Goal: Transaction & Acquisition: Download file/media

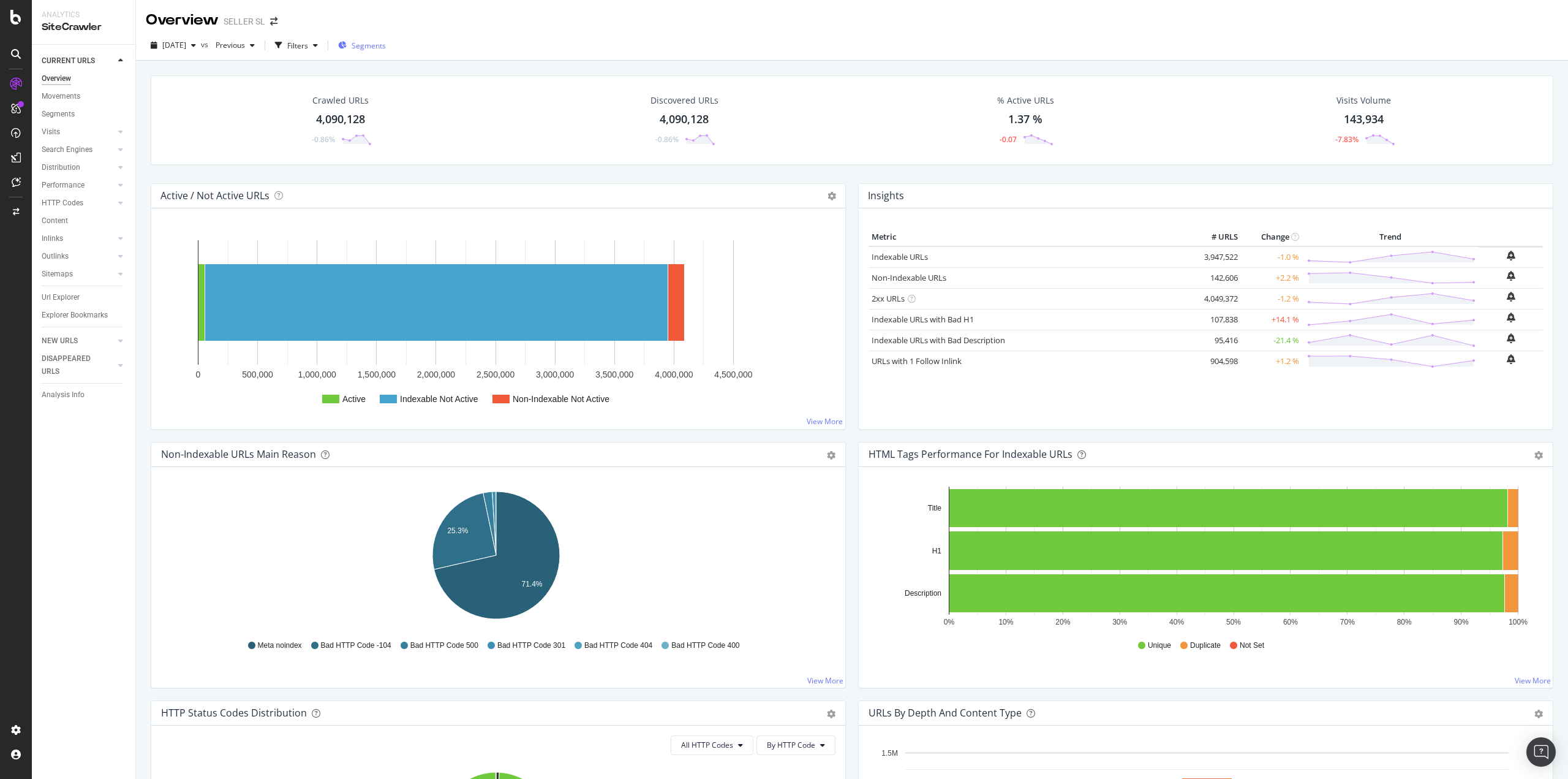
click at [386, 45] on span "Segments" at bounding box center [369, 45] width 35 height 11
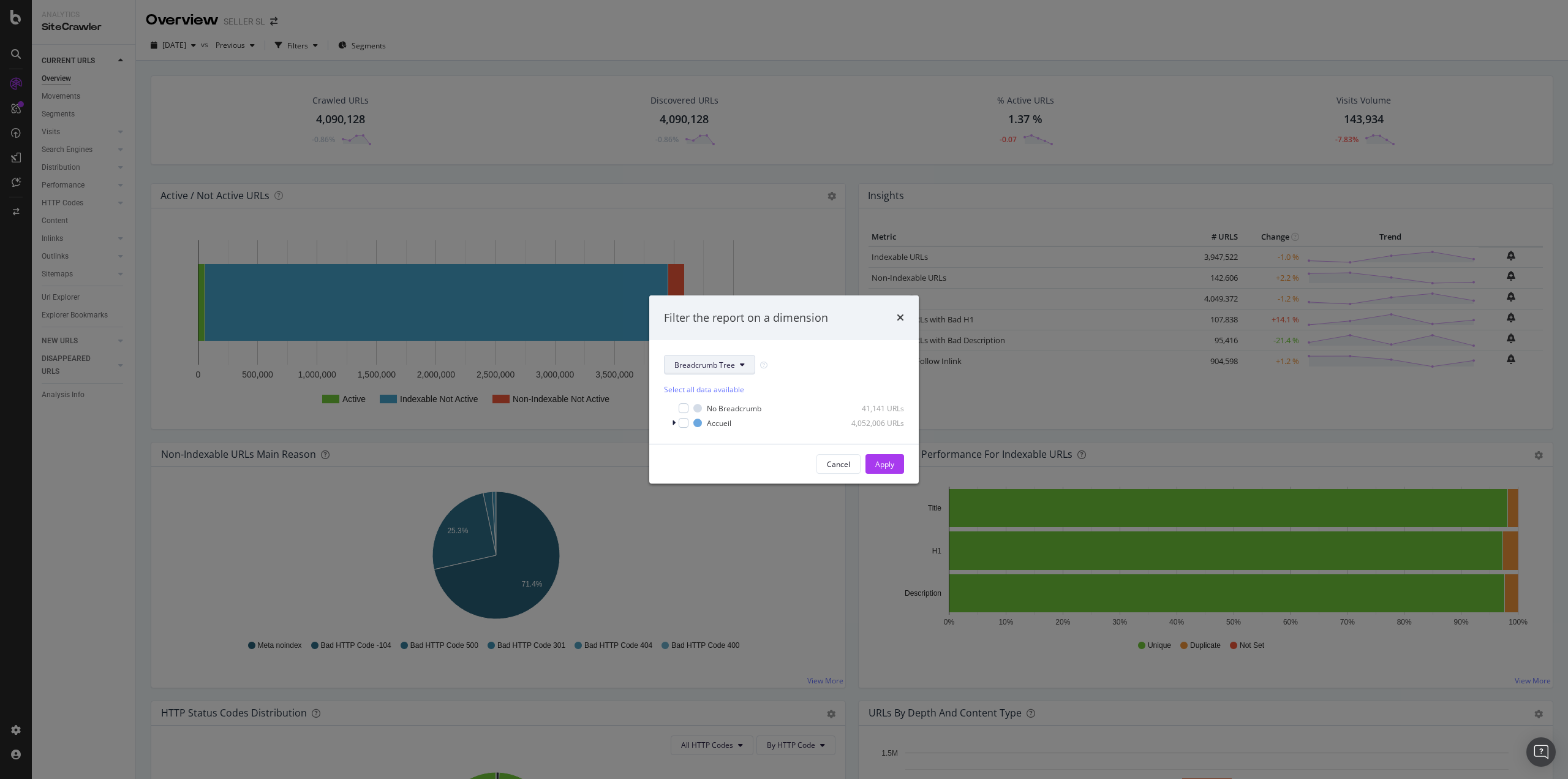
click at [712, 369] on span "Breadcrumb Tree" at bounding box center [704, 364] width 60 height 11
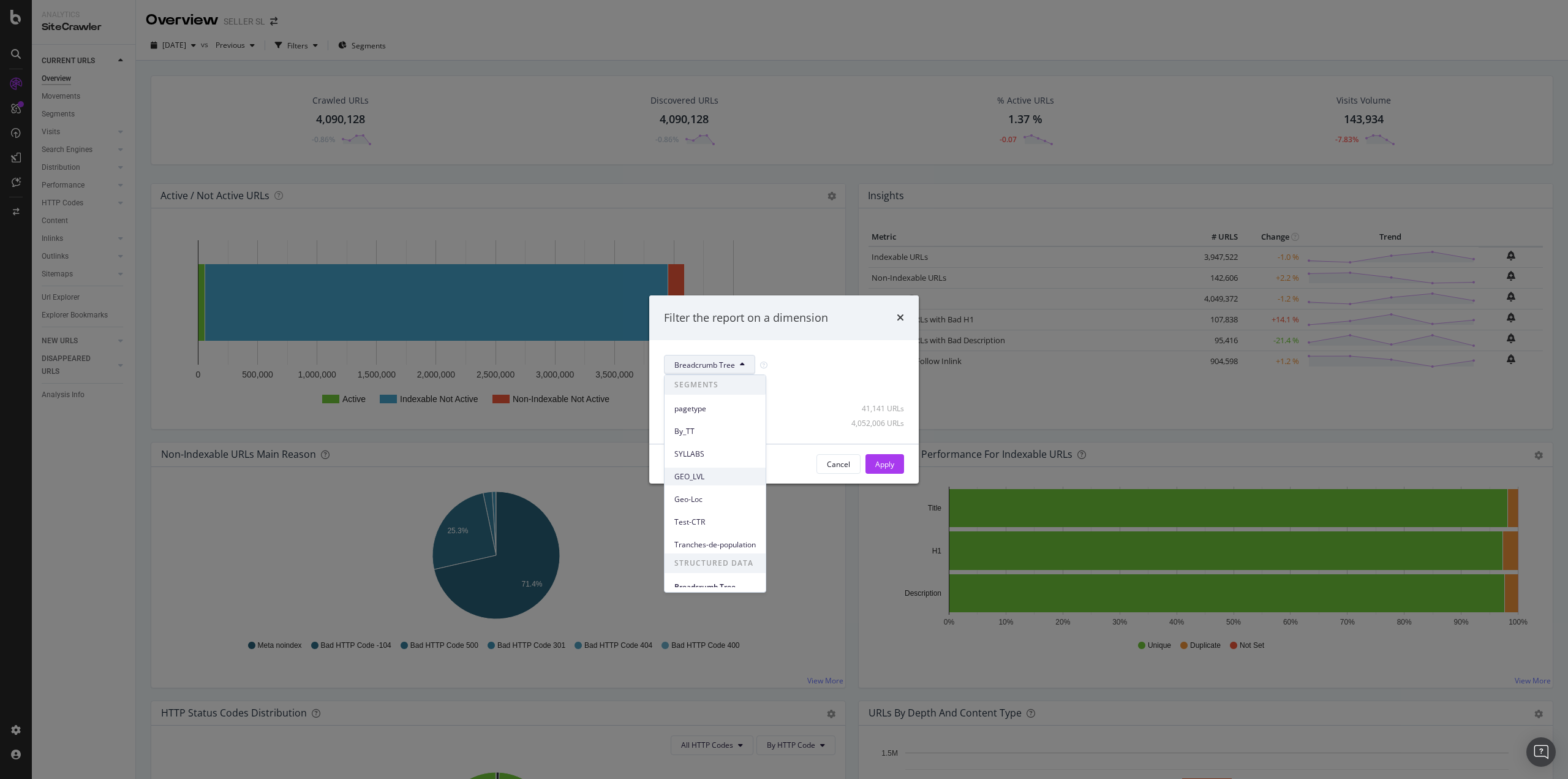
click at [704, 472] on span "GEO_LVL" at bounding box center [714, 476] width 82 height 11
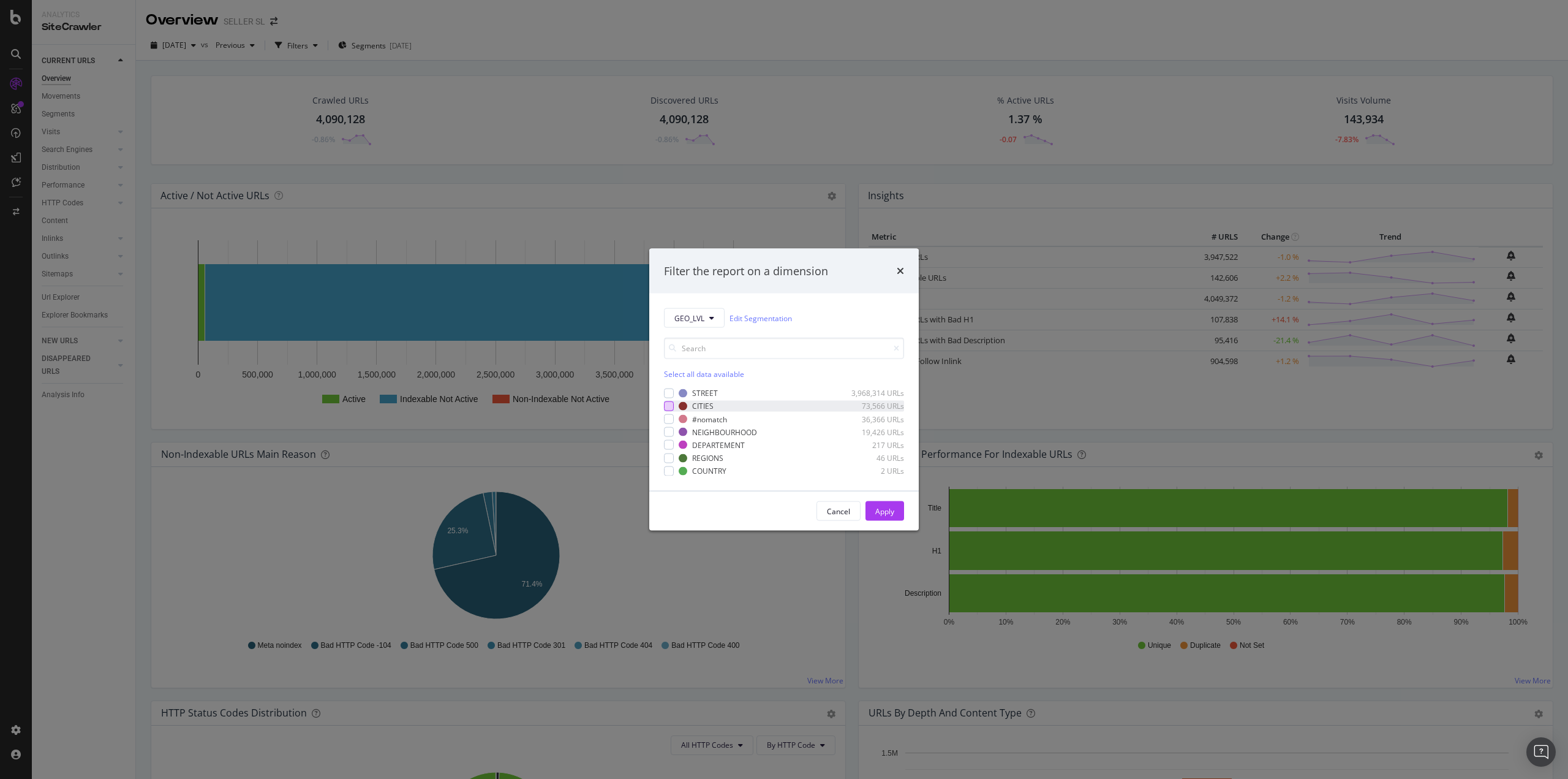
click at [671, 408] on div "modal" at bounding box center [668, 406] width 10 height 10
click at [884, 512] on div "Apply" at bounding box center [884, 510] width 19 height 11
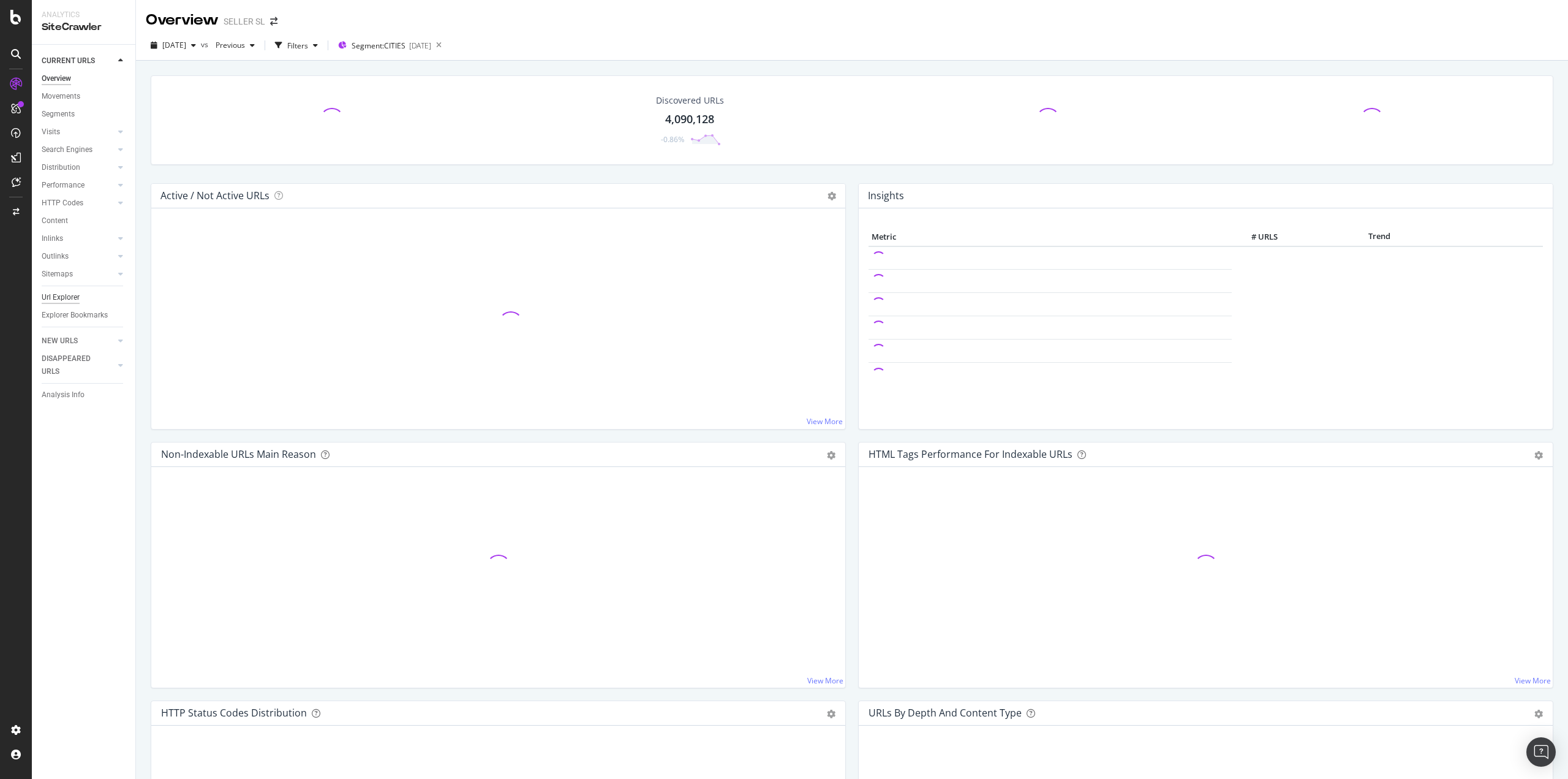
click at [56, 301] on div "Url Explorer" at bounding box center [60, 297] width 38 height 12
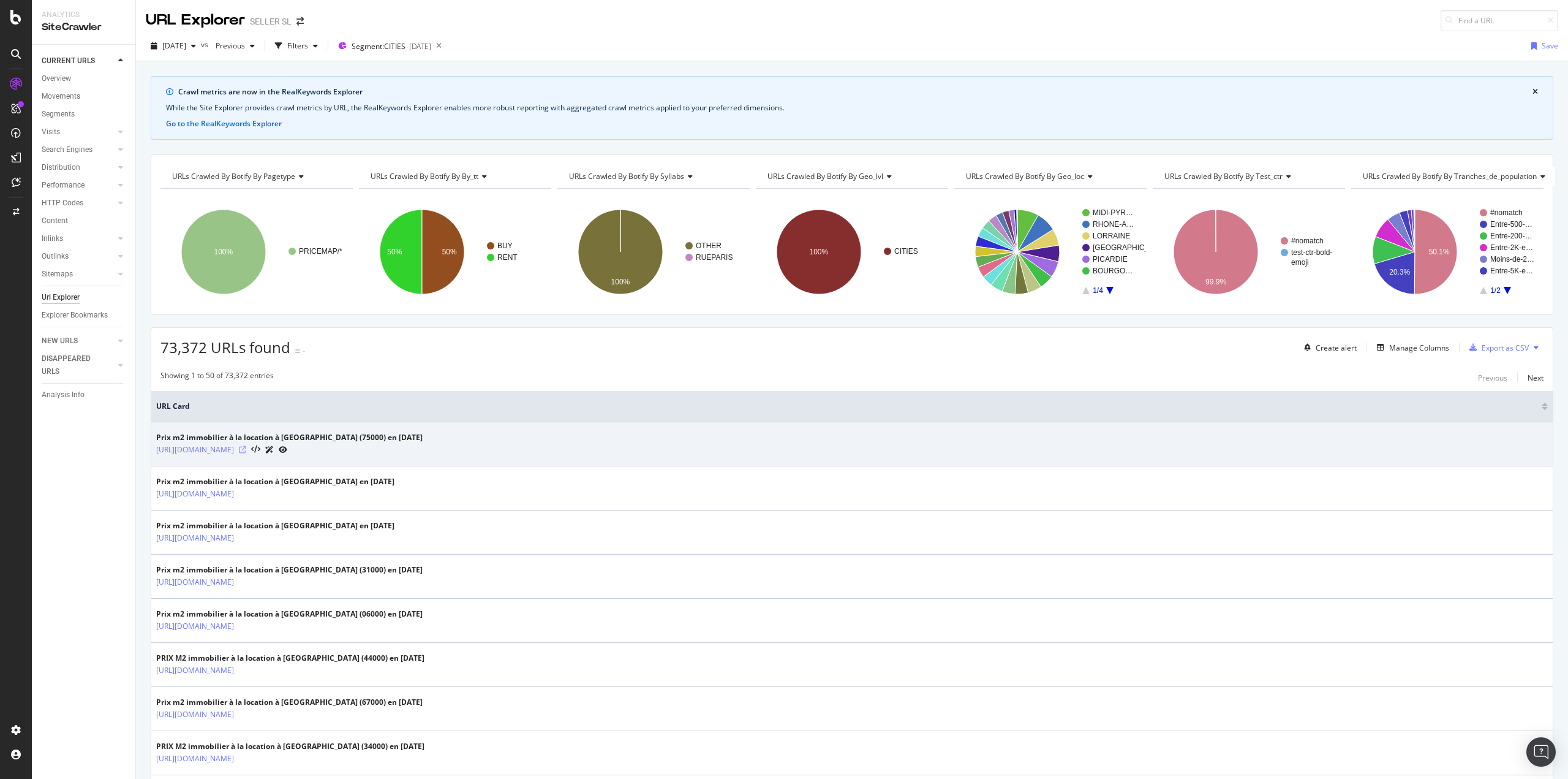
click at [246, 452] on icon at bounding box center [243, 450] width 8 height 8
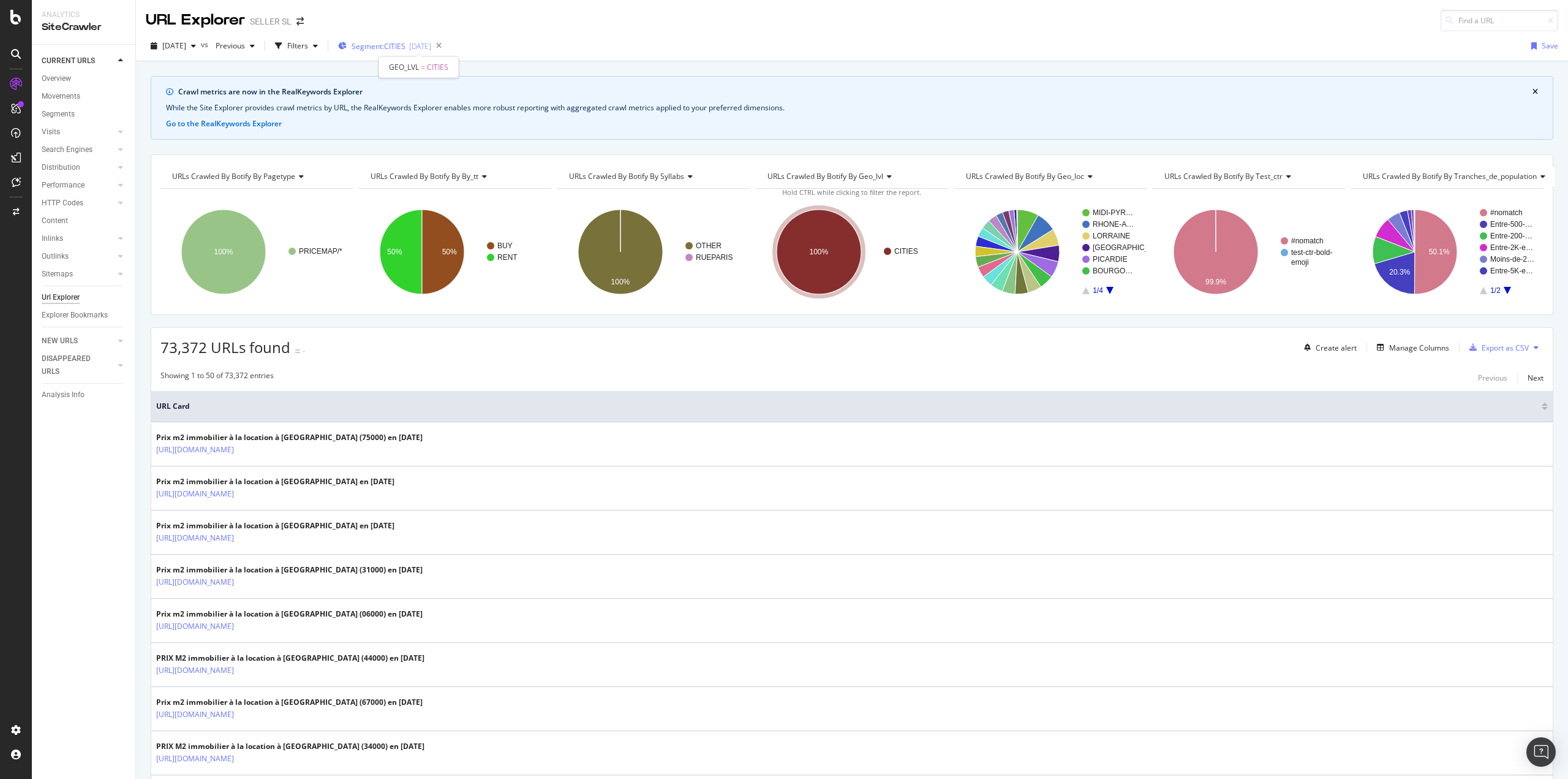
click at [405, 49] on span "Segment: CITIES" at bounding box center [378, 46] width 54 height 11
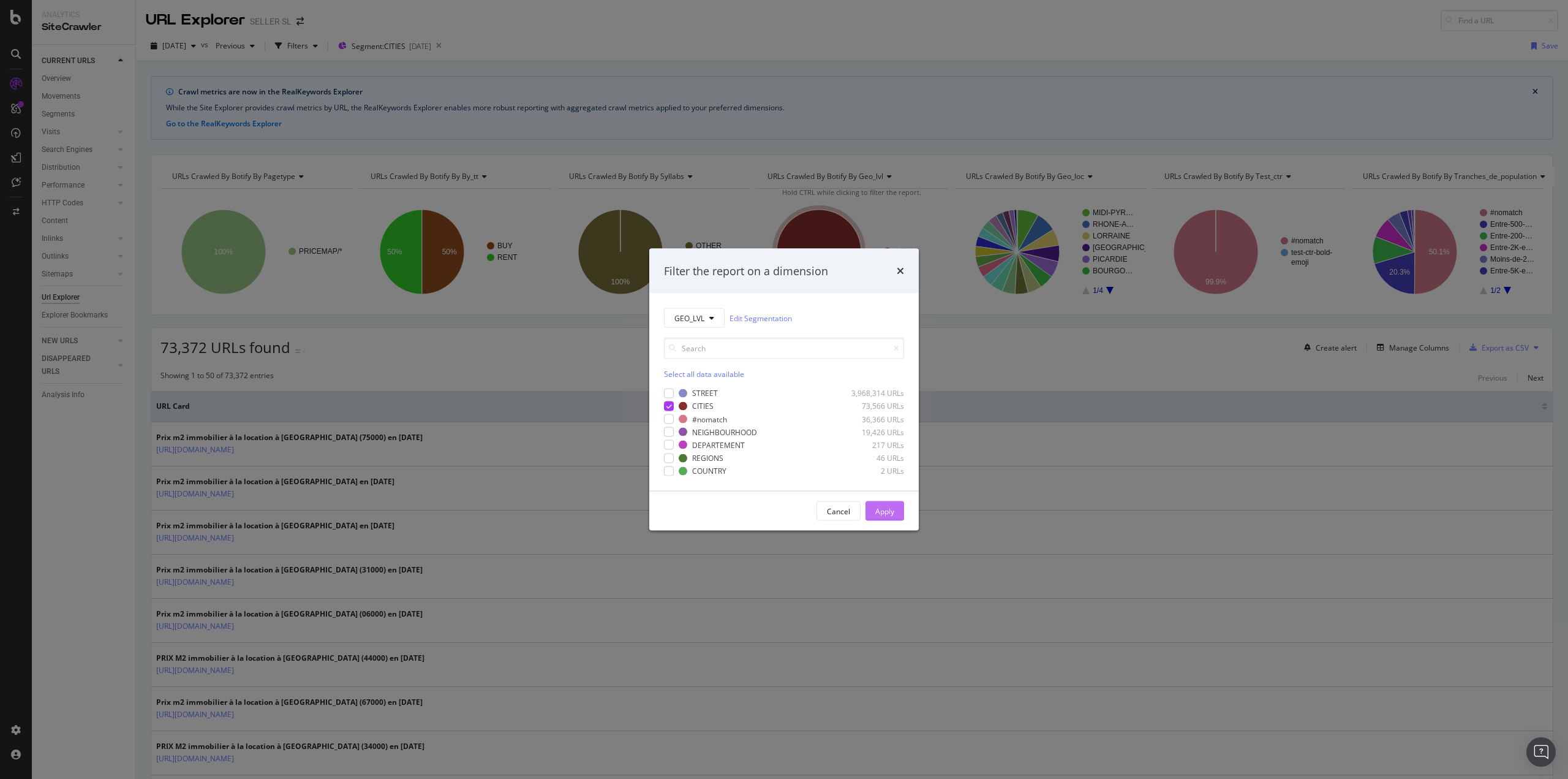
click at [879, 506] on div "Apply" at bounding box center [884, 510] width 19 height 11
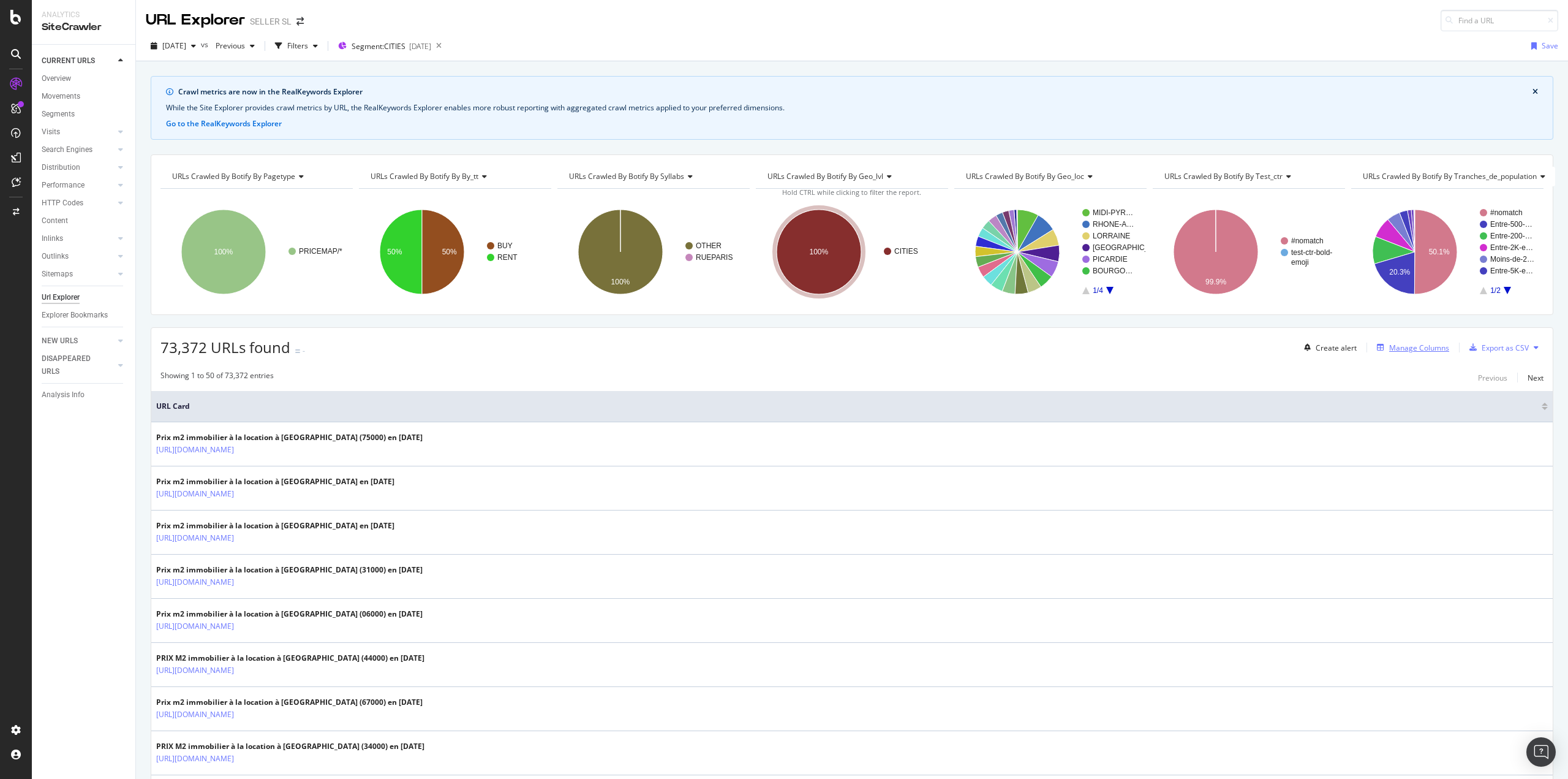
click at [1414, 348] on div "Manage Columns" at bounding box center [1419, 348] width 60 height 11
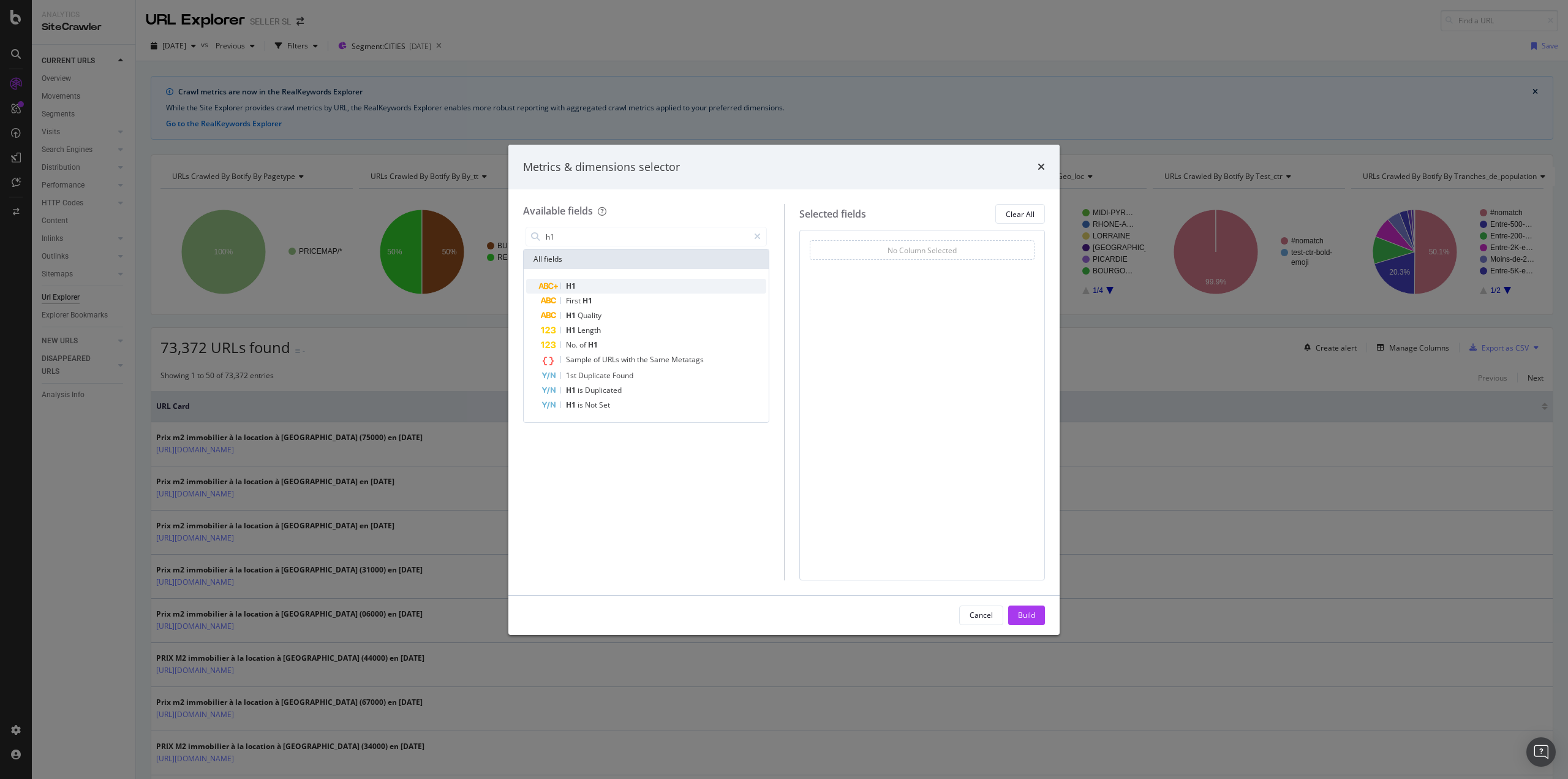
type input "h1"
click at [570, 288] on span "H1" at bounding box center [570, 285] width 10 height 11
click at [1018, 621] on div "Build" at bounding box center [1026, 615] width 17 height 18
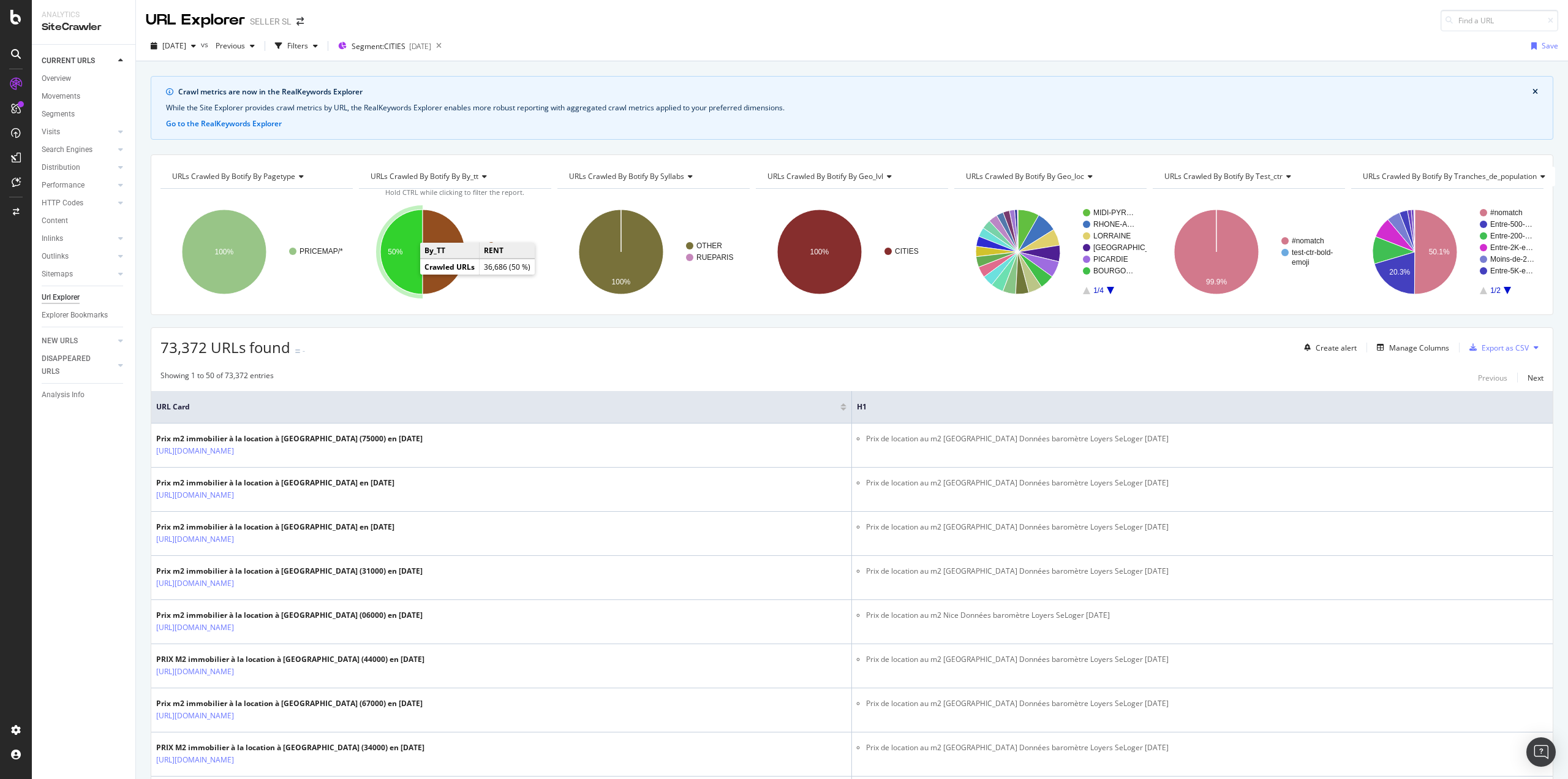
click at [405, 273] on icon "A chart." at bounding box center [401, 252] width 42 height 85
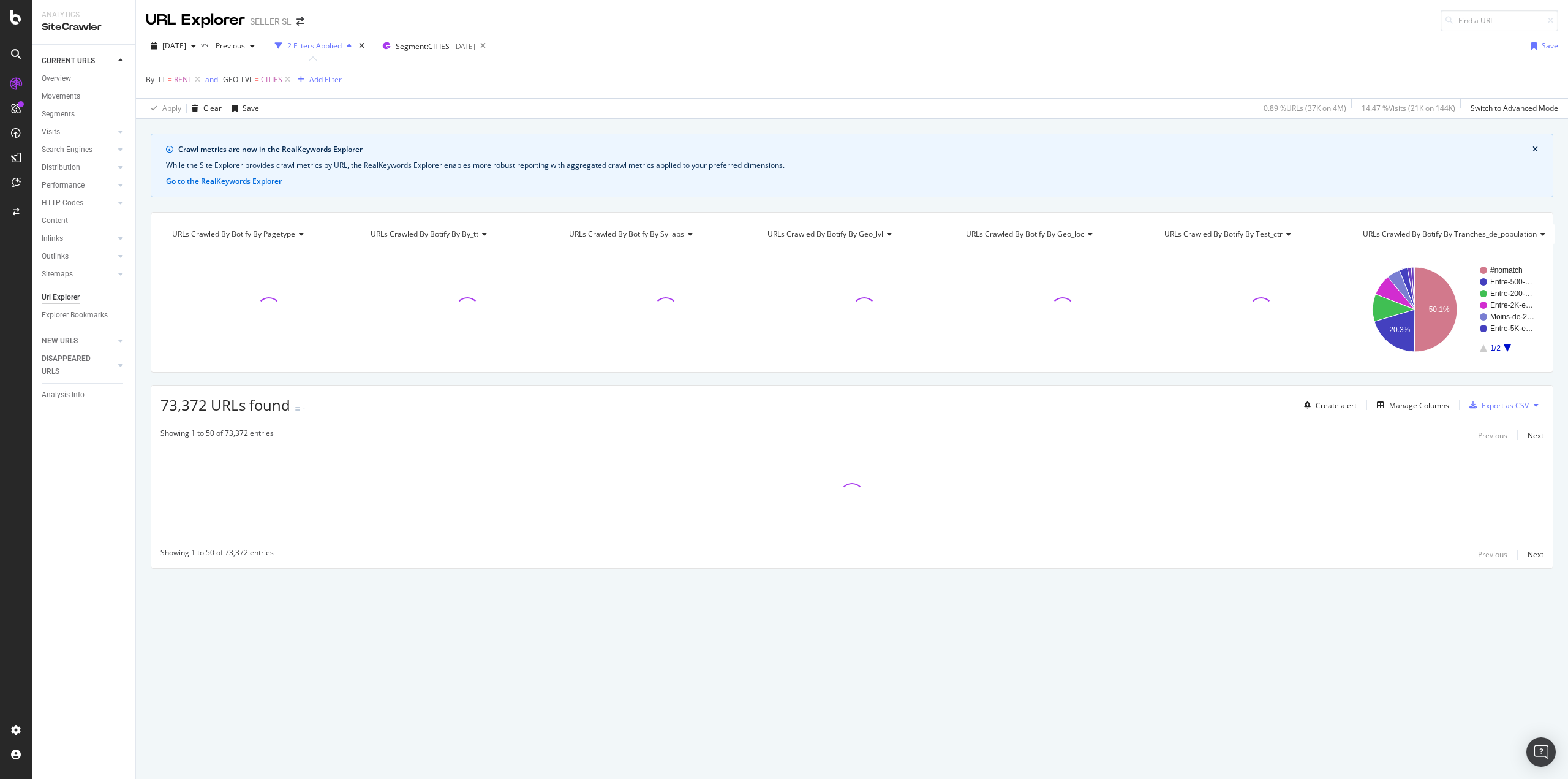
click at [1536, 147] on div "Crawl metrics are now in the RealKeywords Explorer While the Site Explorer prov…" at bounding box center [852, 165] width 1403 height 63
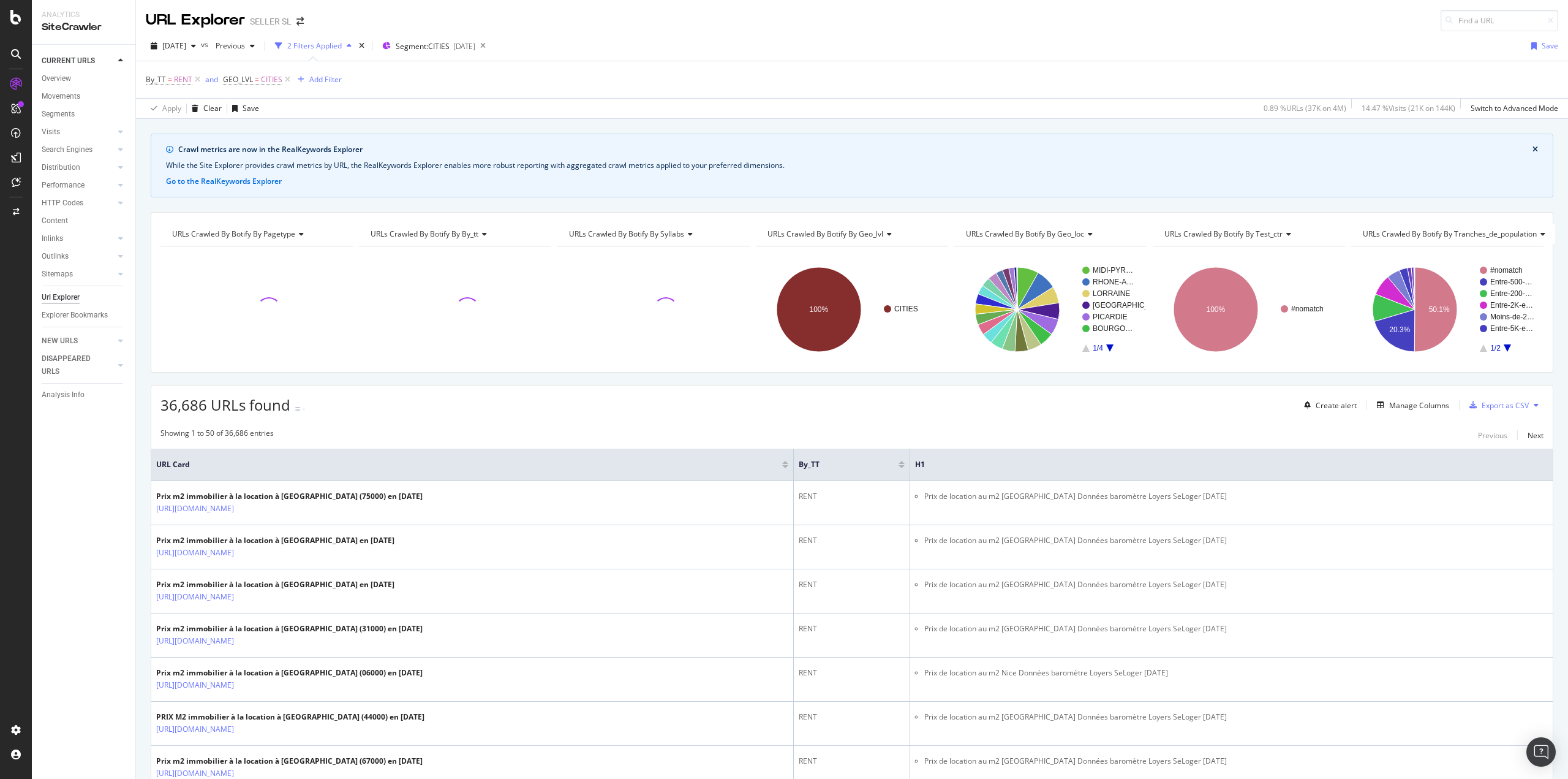
click at [1532, 149] on icon "close banner" at bounding box center [1535, 150] width 6 height 8
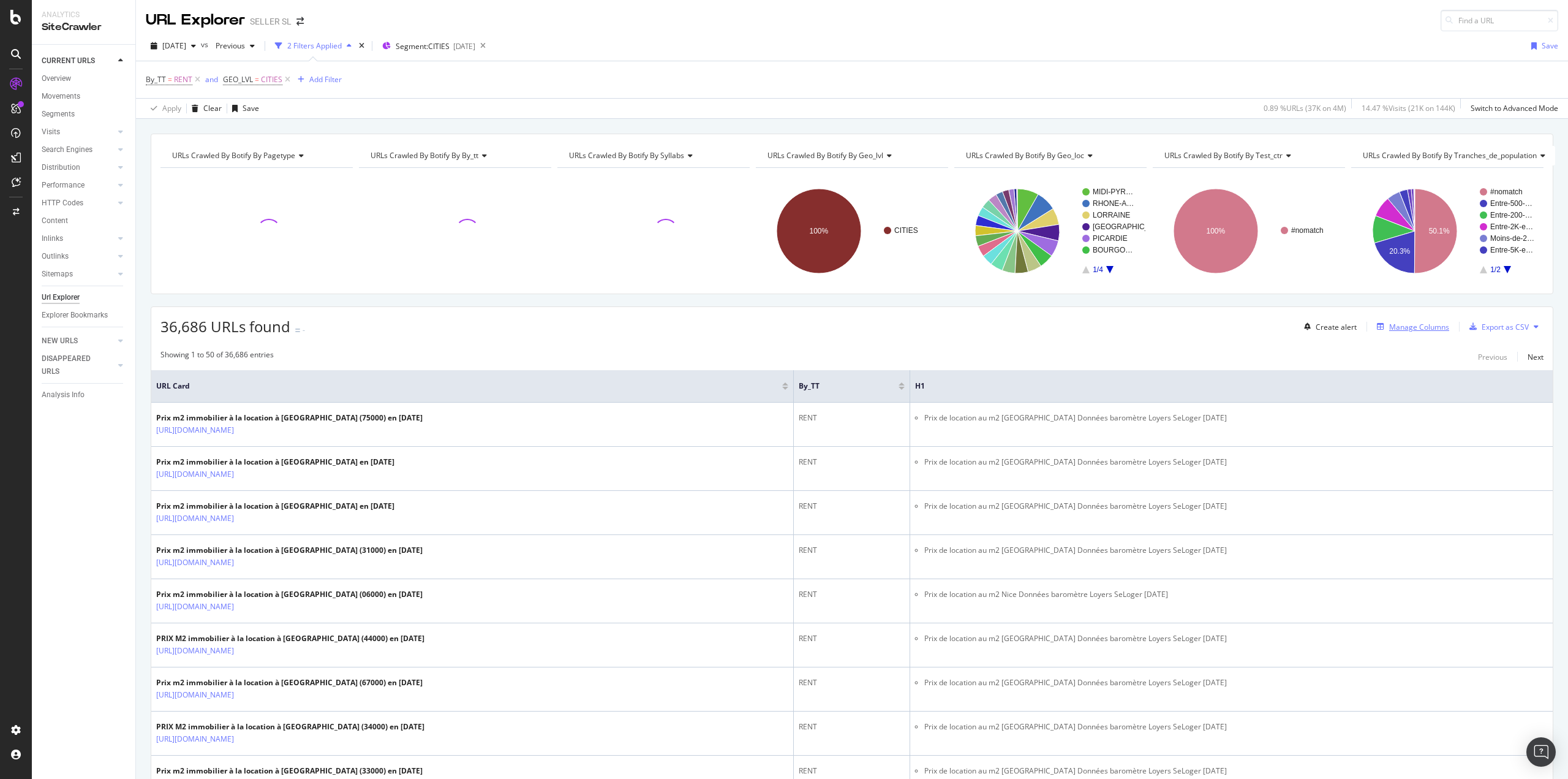
click at [1411, 330] on div "Manage Columns" at bounding box center [1419, 327] width 60 height 11
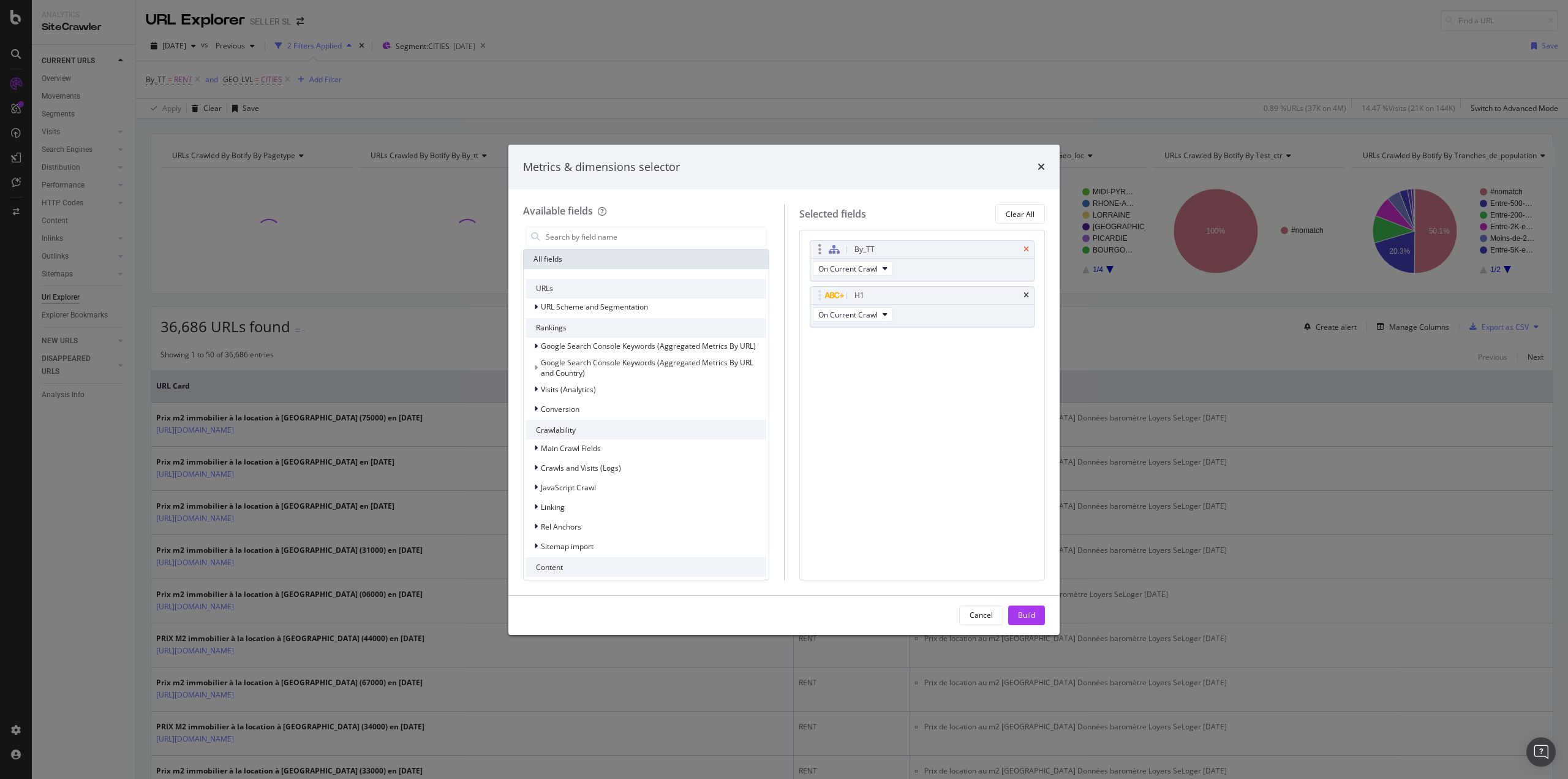
click at [1025, 251] on icon "times" at bounding box center [1026, 250] width 6 height 8
click at [1025, 612] on div "Build" at bounding box center [1026, 615] width 17 height 11
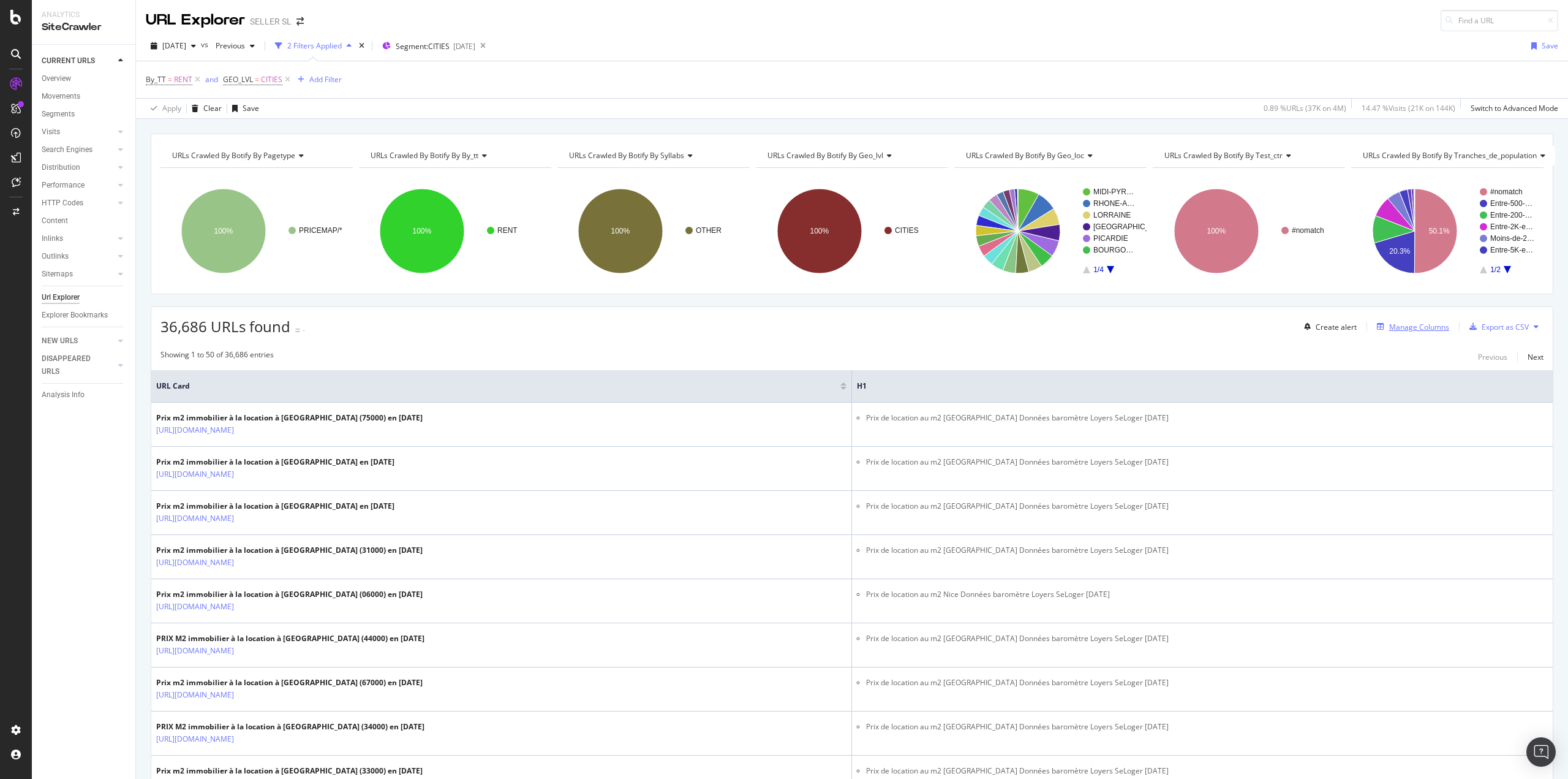
click at [1426, 328] on div "Manage Columns" at bounding box center [1419, 327] width 60 height 11
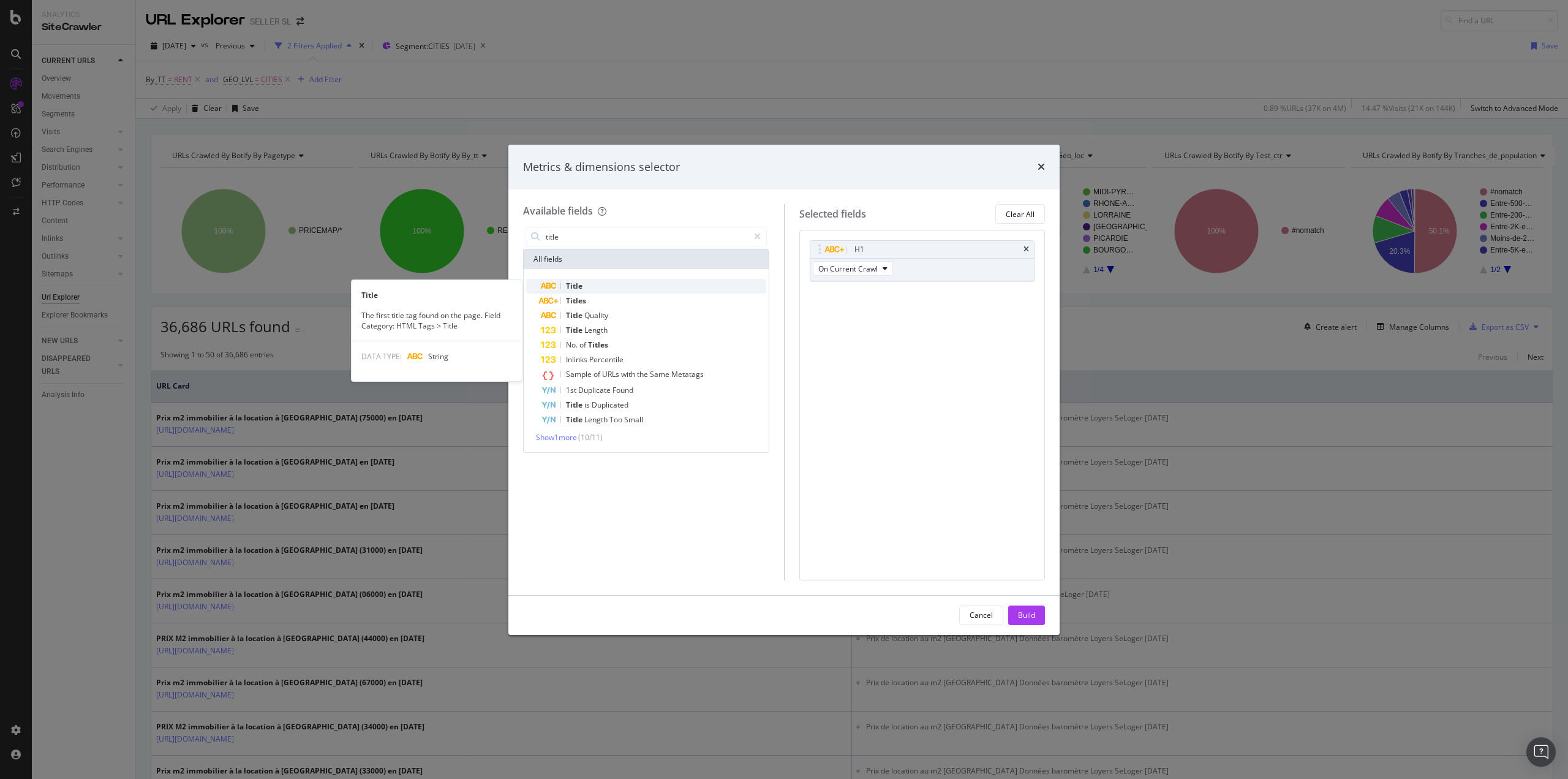
type input "title"
click at [588, 285] on div "Title" at bounding box center [653, 285] width 226 height 14
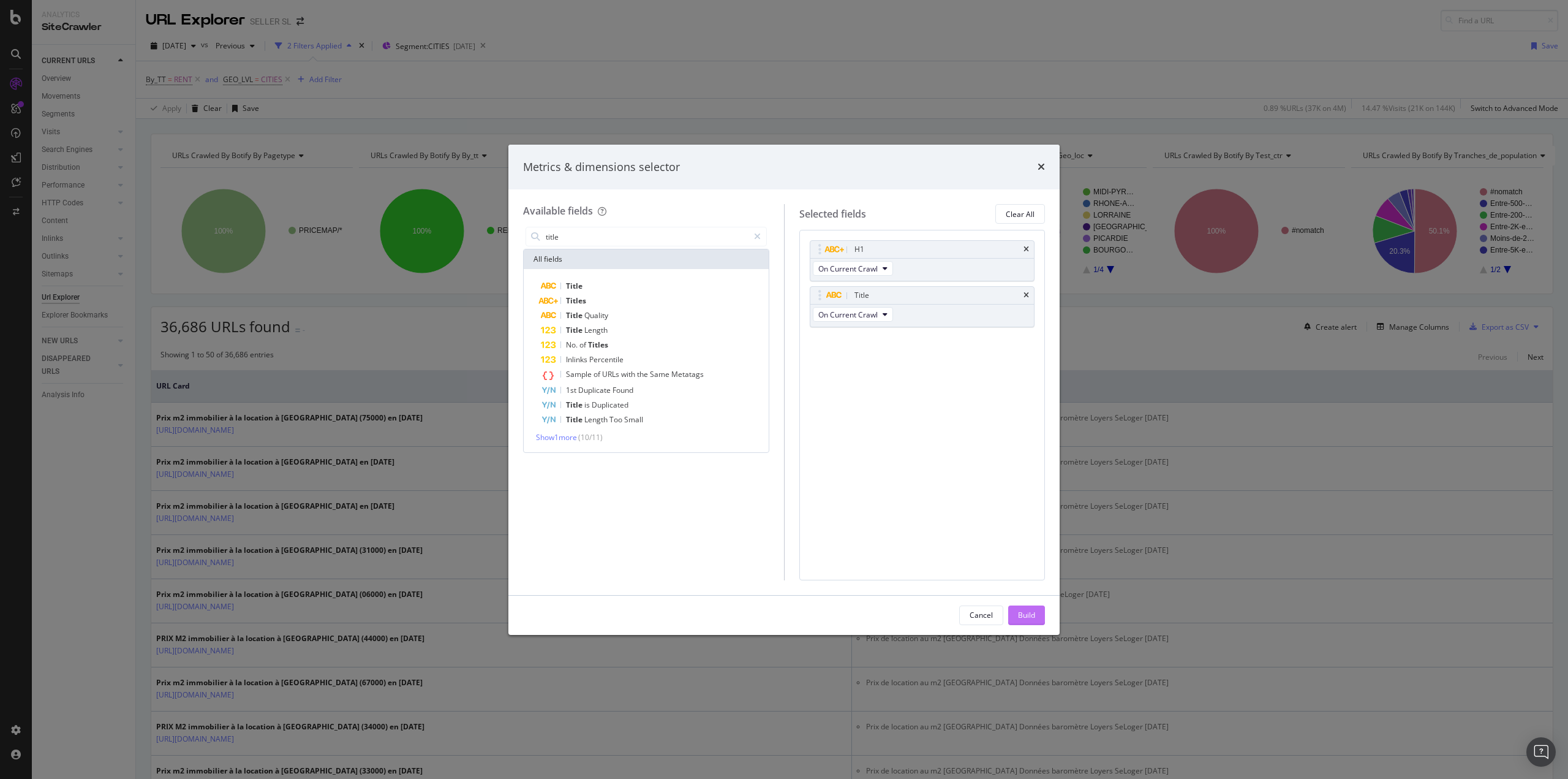
click at [1024, 615] on div "Build" at bounding box center [1026, 615] width 17 height 11
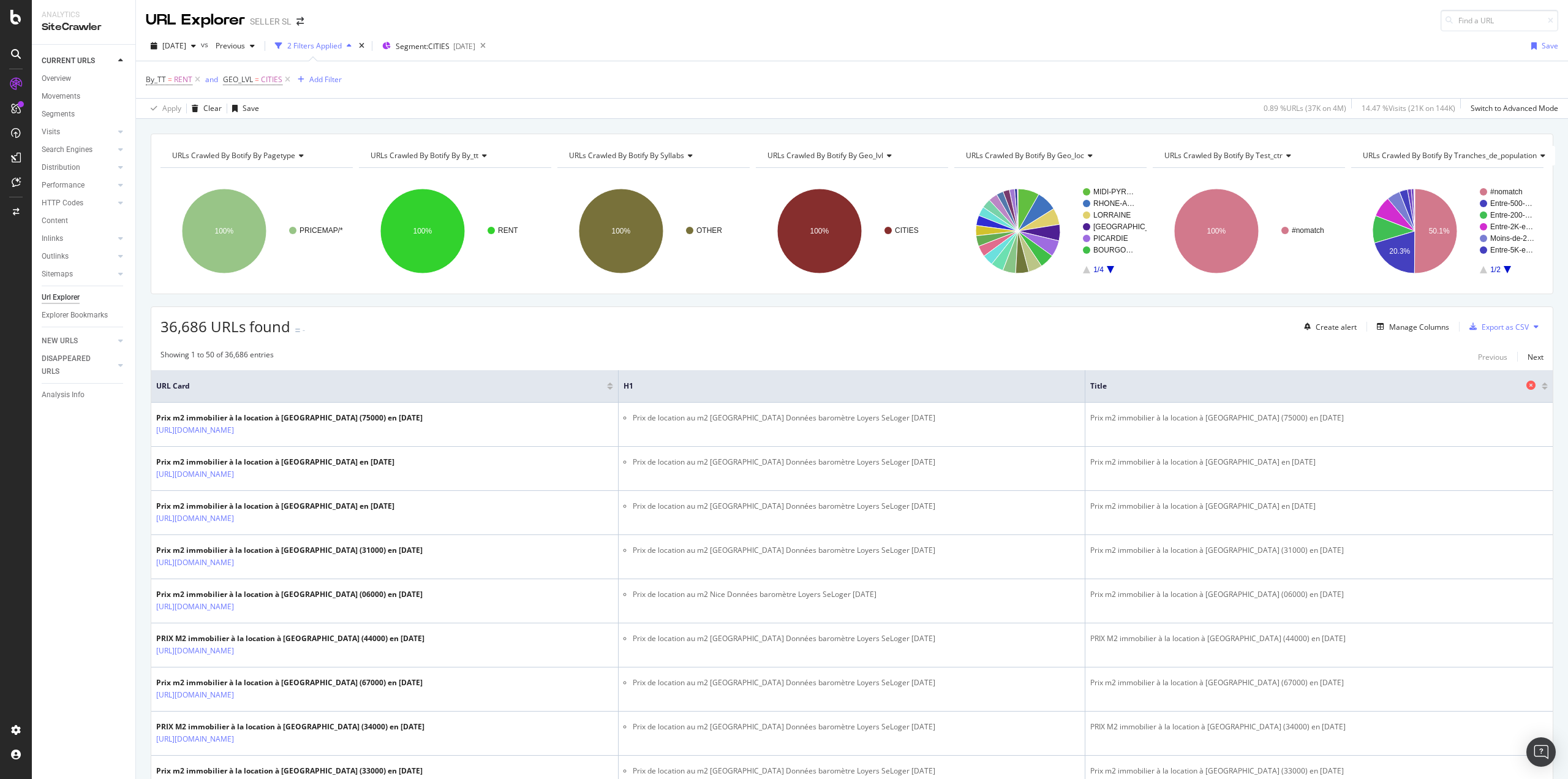
click at [1527, 383] on icon at bounding box center [1532, 385] width 10 height 10
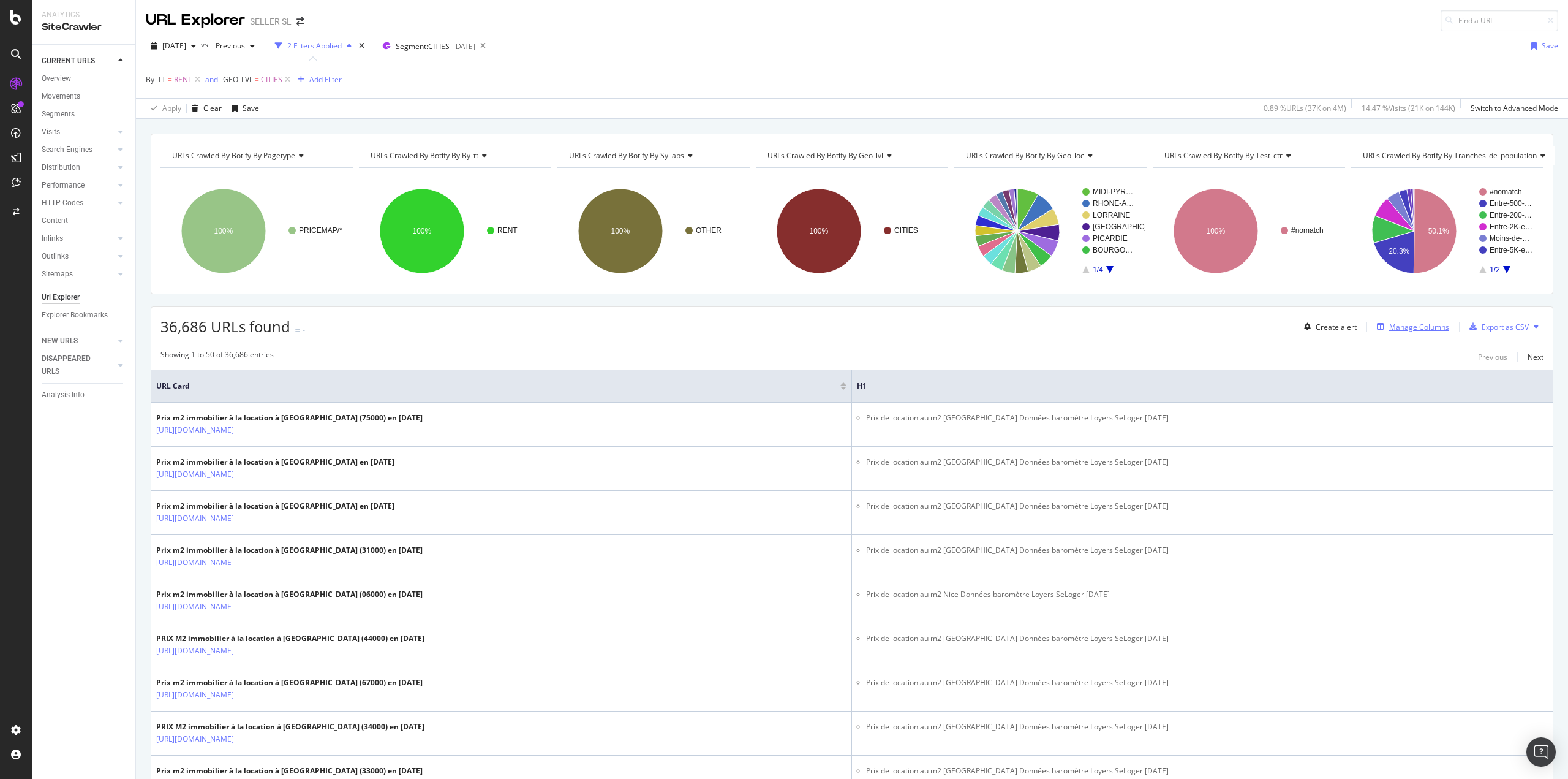
click at [1403, 330] on div "Manage Columns" at bounding box center [1419, 327] width 60 height 11
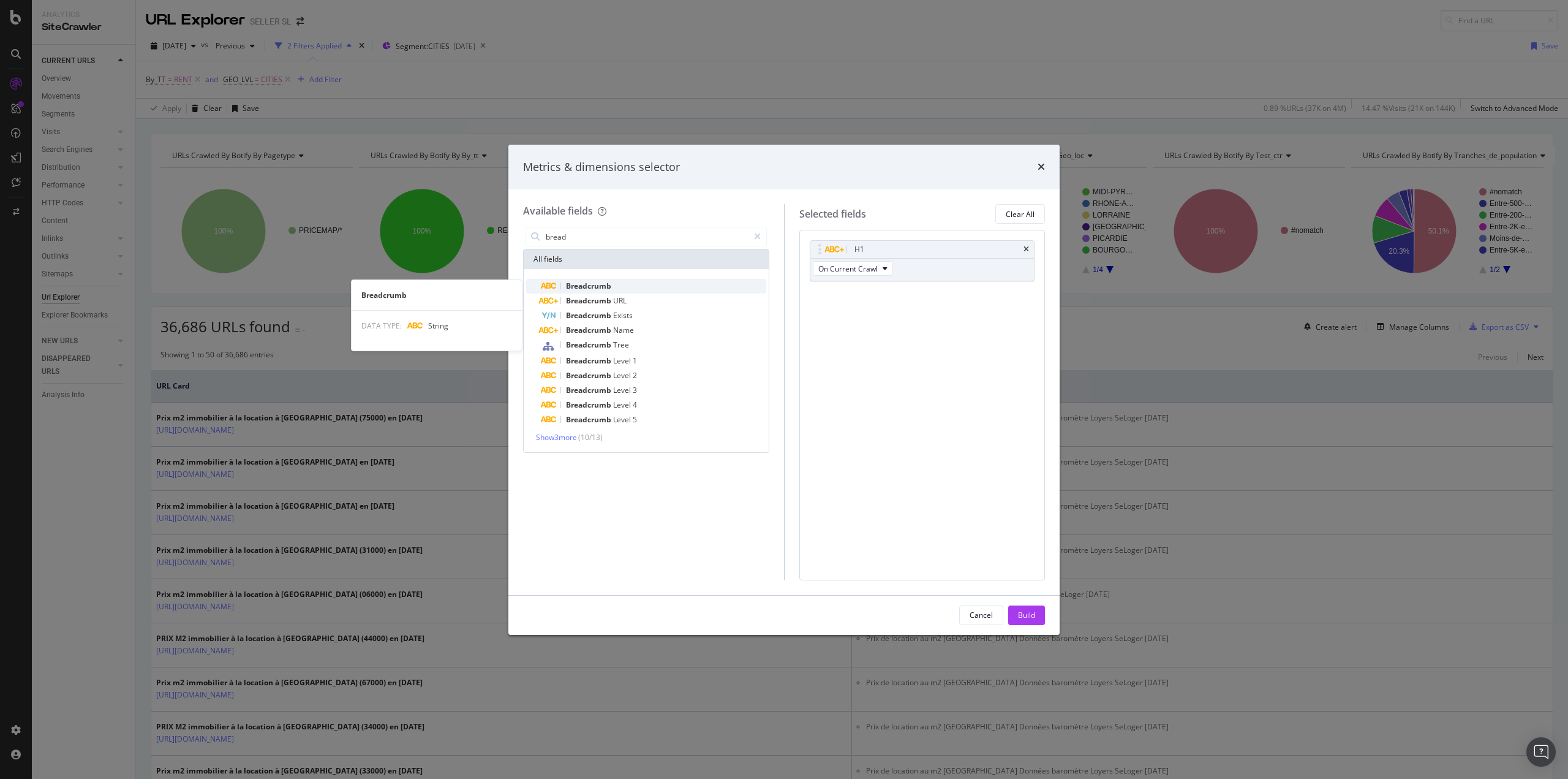
type input "bread"
click at [621, 285] on div "Breadcrumb" at bounding box center [653, 285] width 226 height 14
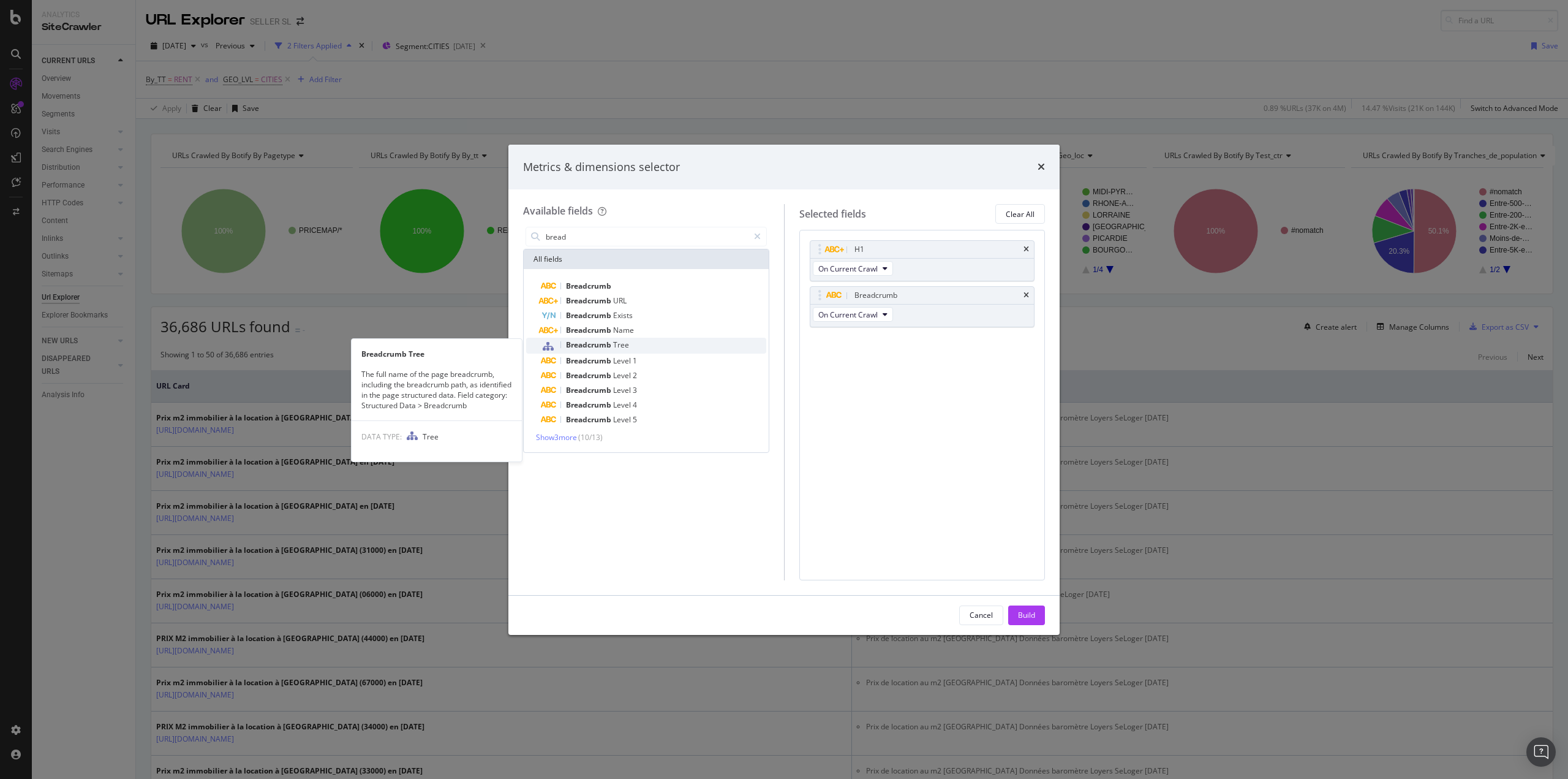
click at [619, 344] on span "Tree" at bounding box center [620, 344] width 16 height 11
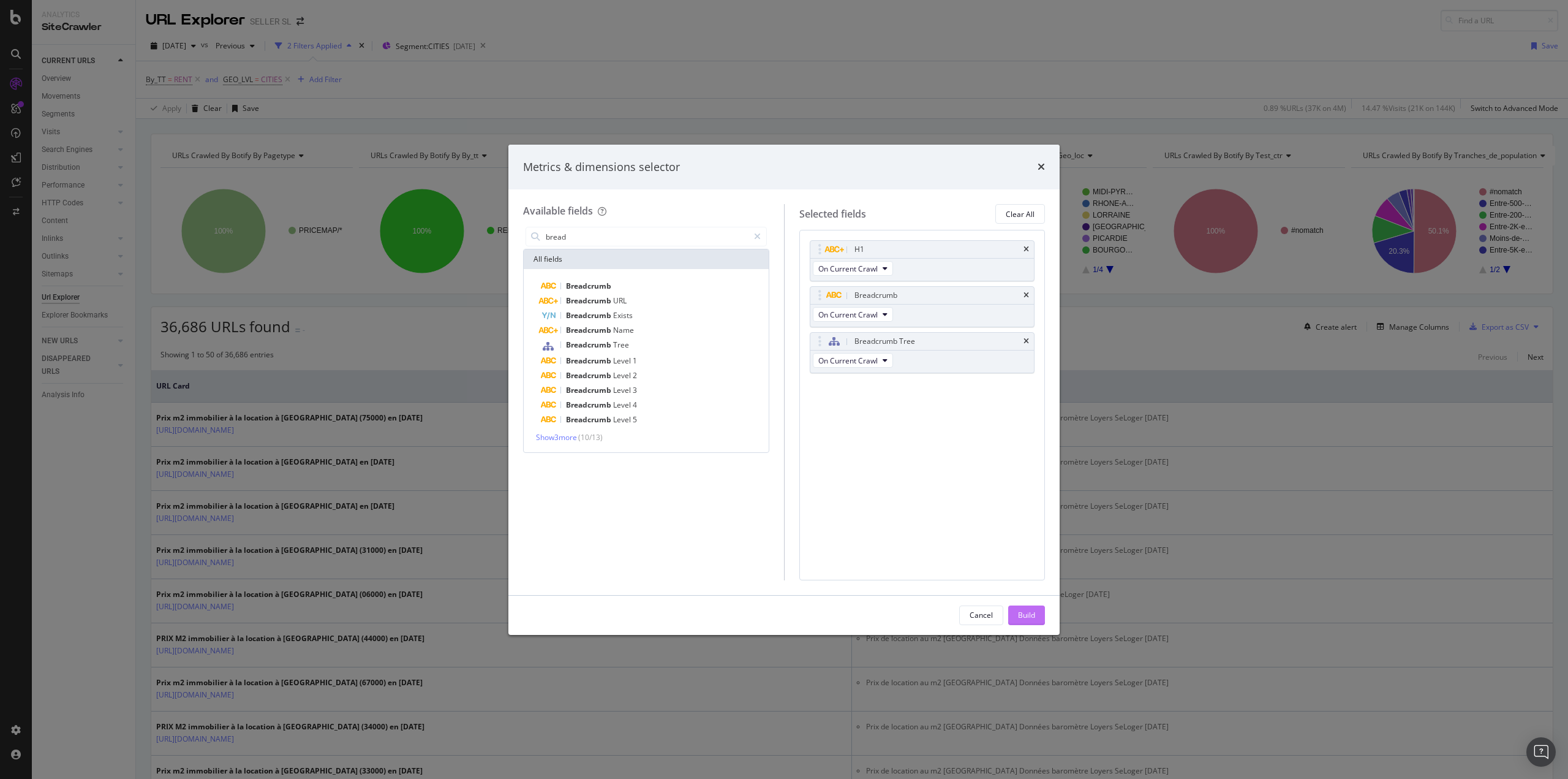
click at [1021, 615] on div "Build" at bounding box center [1026, 615] width 17 height 11
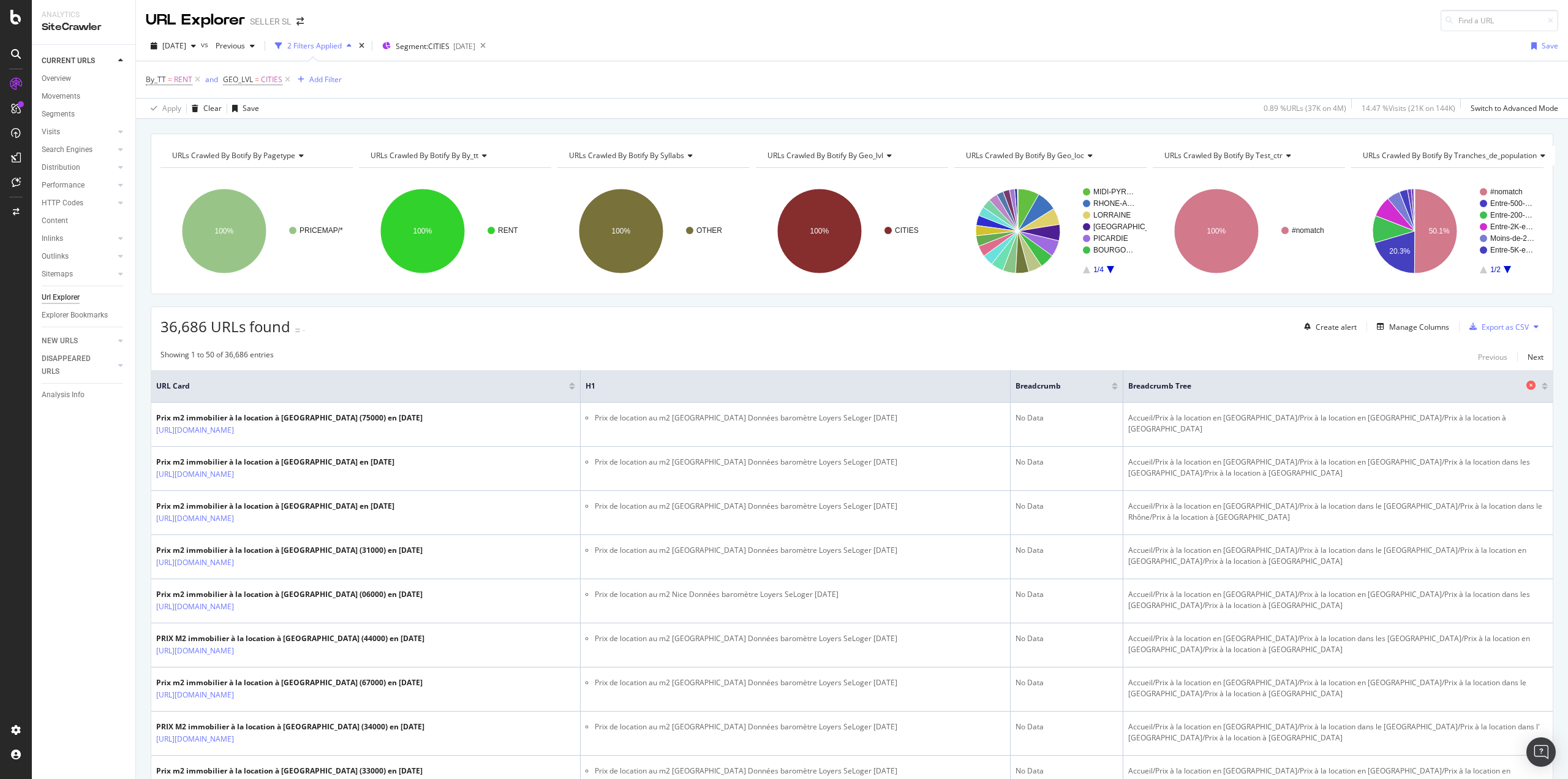
click at [1527, 383] on icon at bounding box center [1532, 385] width 10 height 10
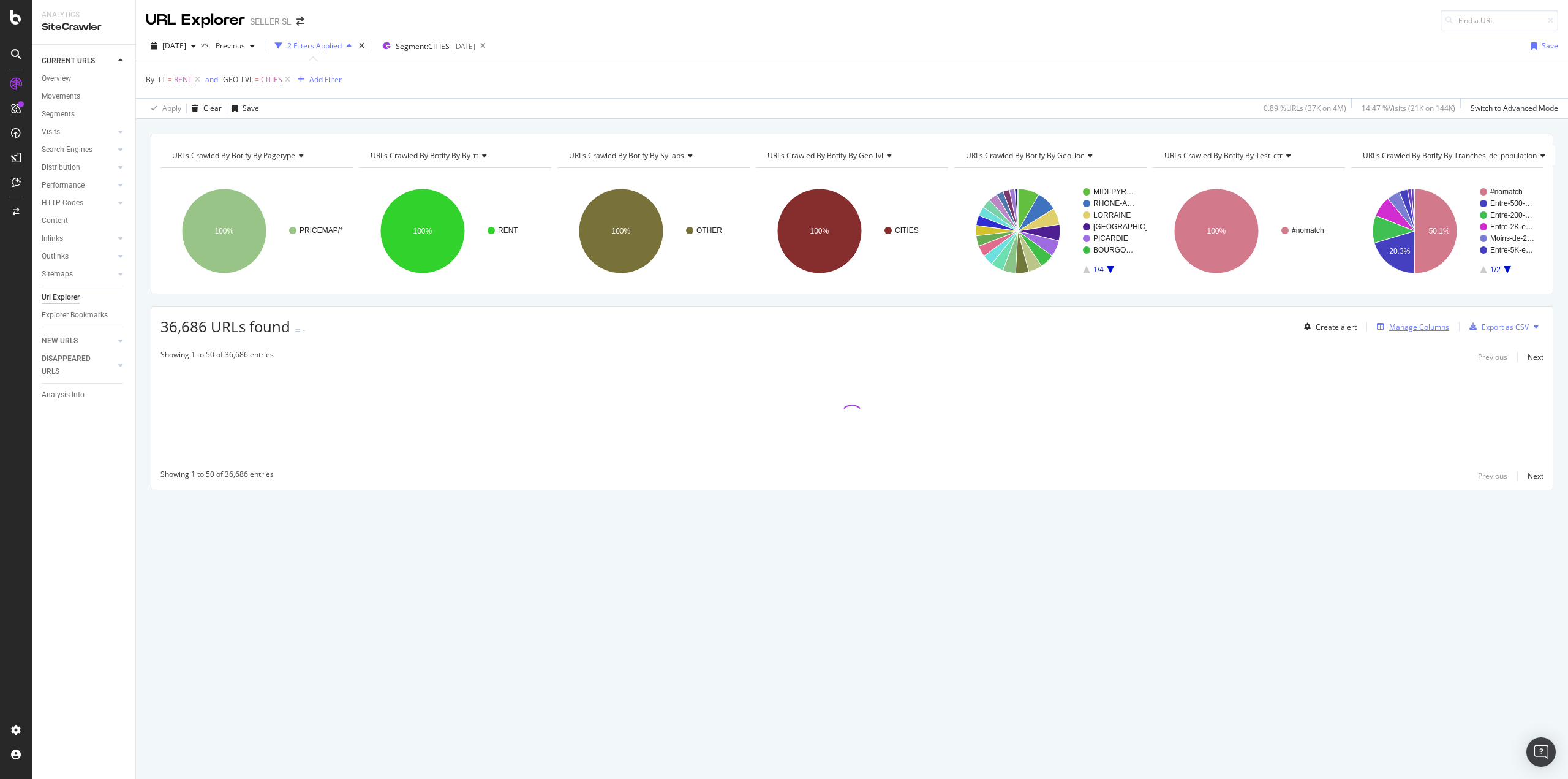
click at [1406, 328] on div "Manage Columns" at bounding box center [1419, 327] width 60 height 11
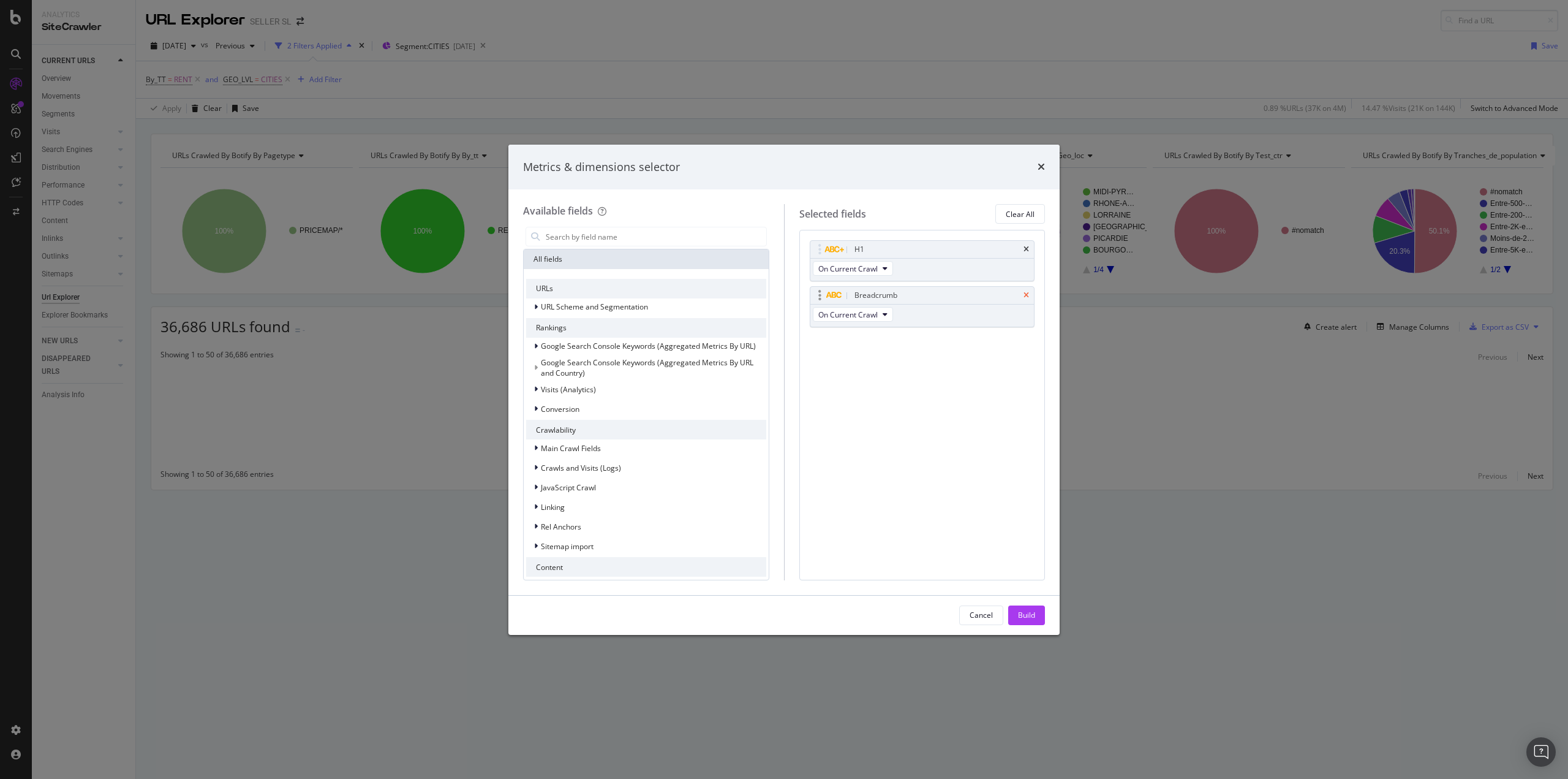
click at [1024, 292] on icon "times" at bounding box center [1026, 296] width 6 height 8
click at [1036, 614] on button "Build" at bounding box center [1026, 615] width 36 height 19
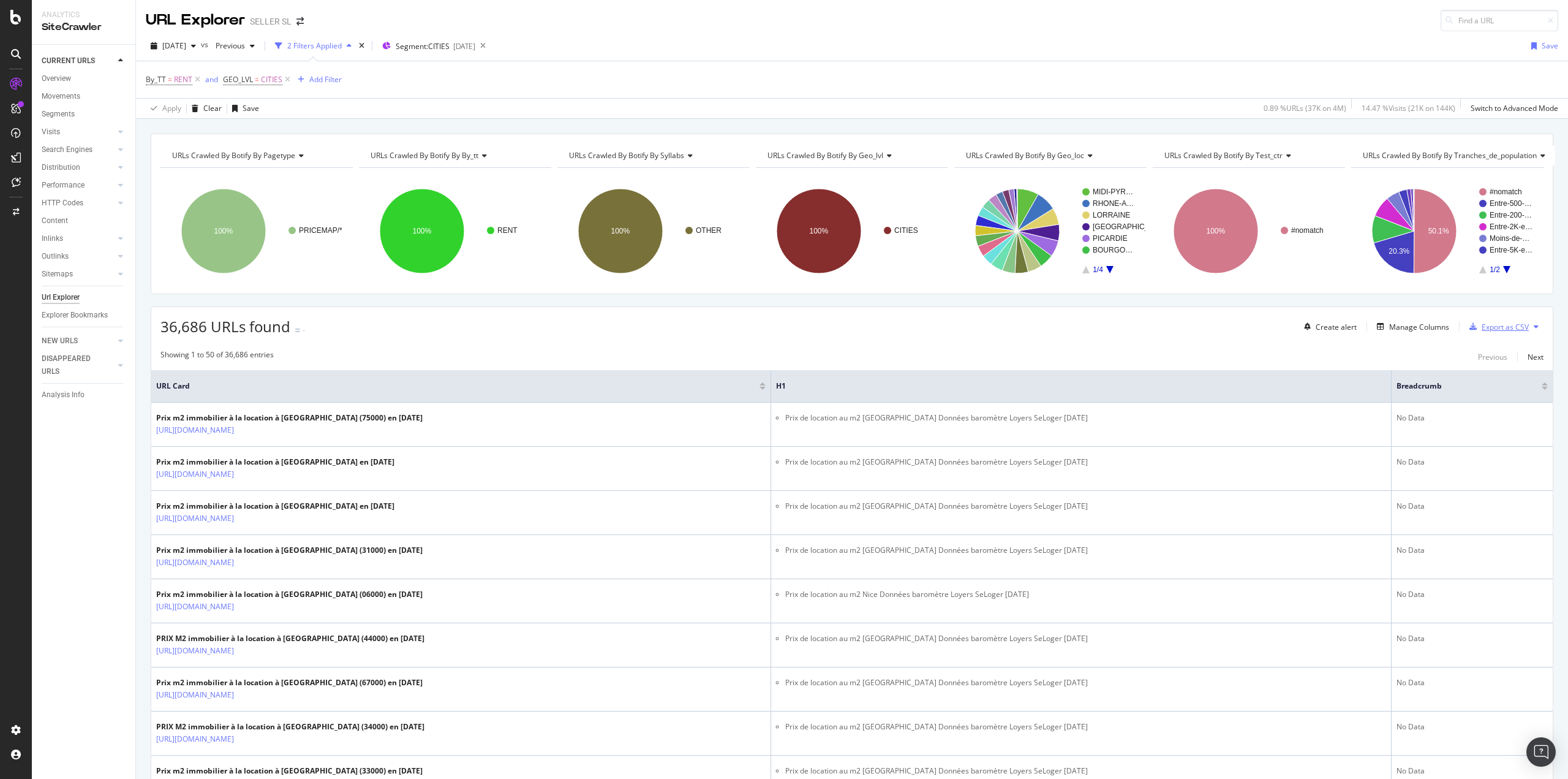
click at [1482, 326] on div "Export as CSV" at bounding box center [1505, 327] width 47 height 11
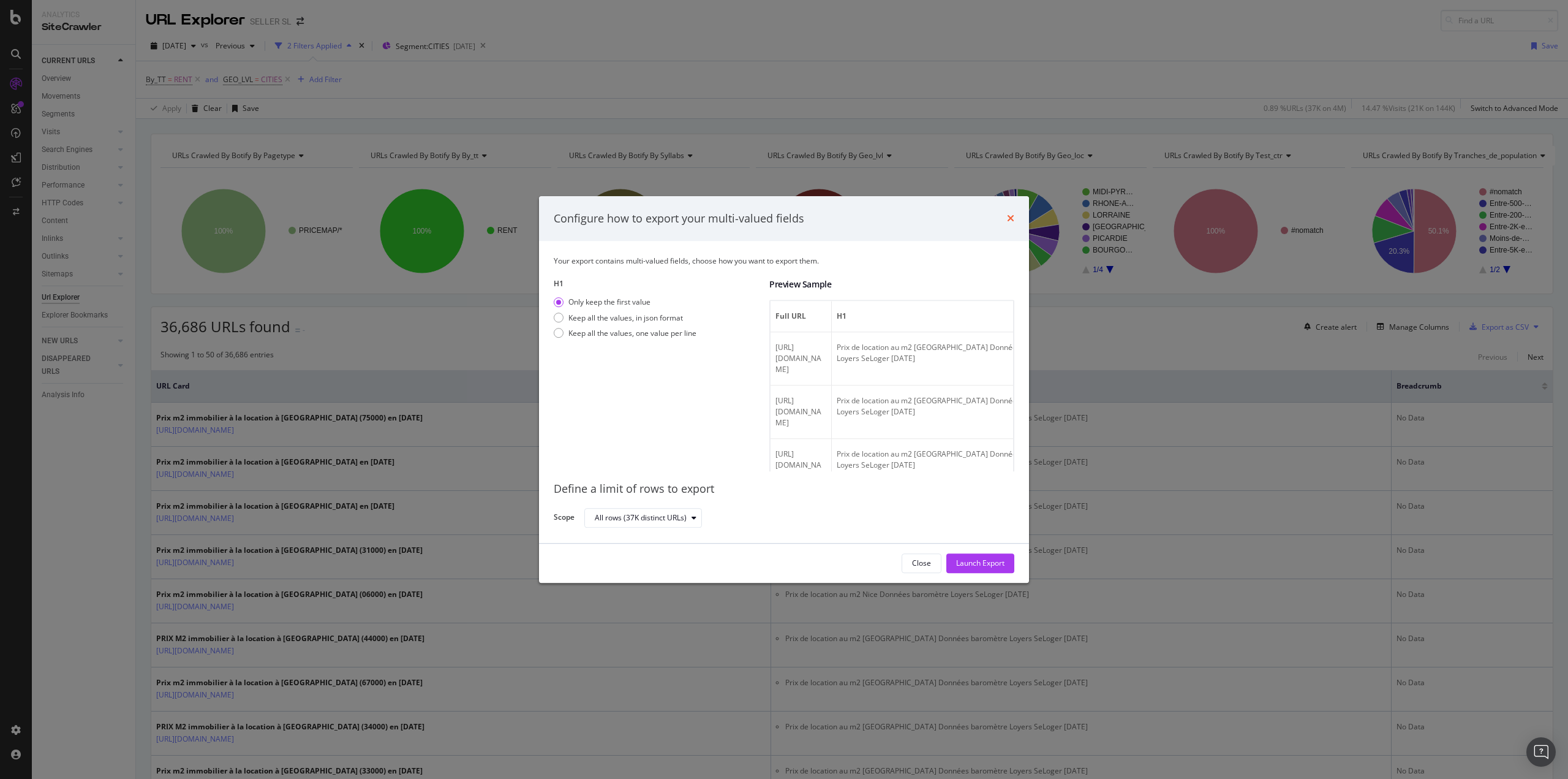
click at [1009, 216] on icon "times" at bounding box center [1011, 219] width 8 height 10
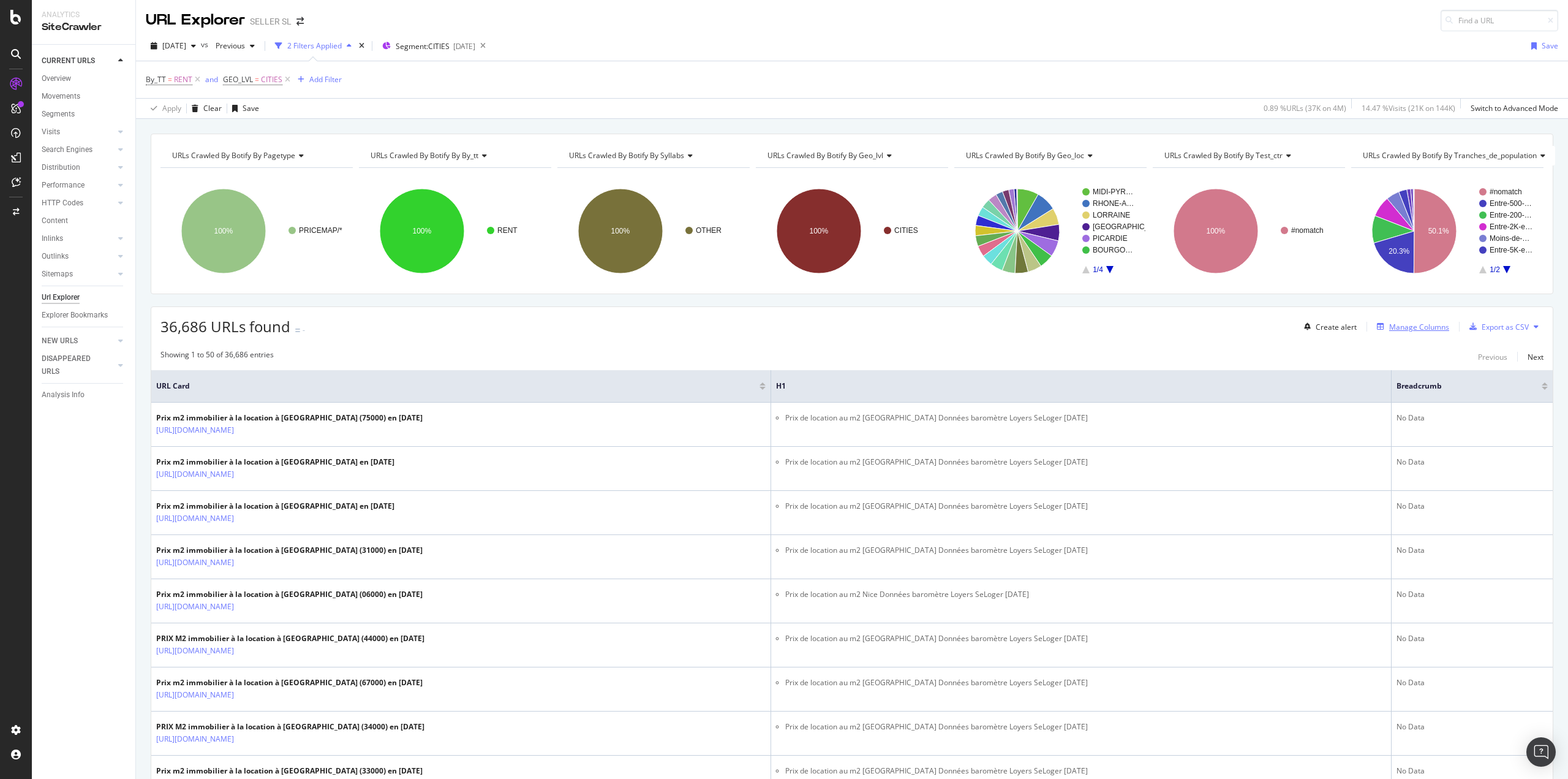
click at [1430, 329] on div "Manage Columns" at bounding box center [1419, 327] width 60 height 11
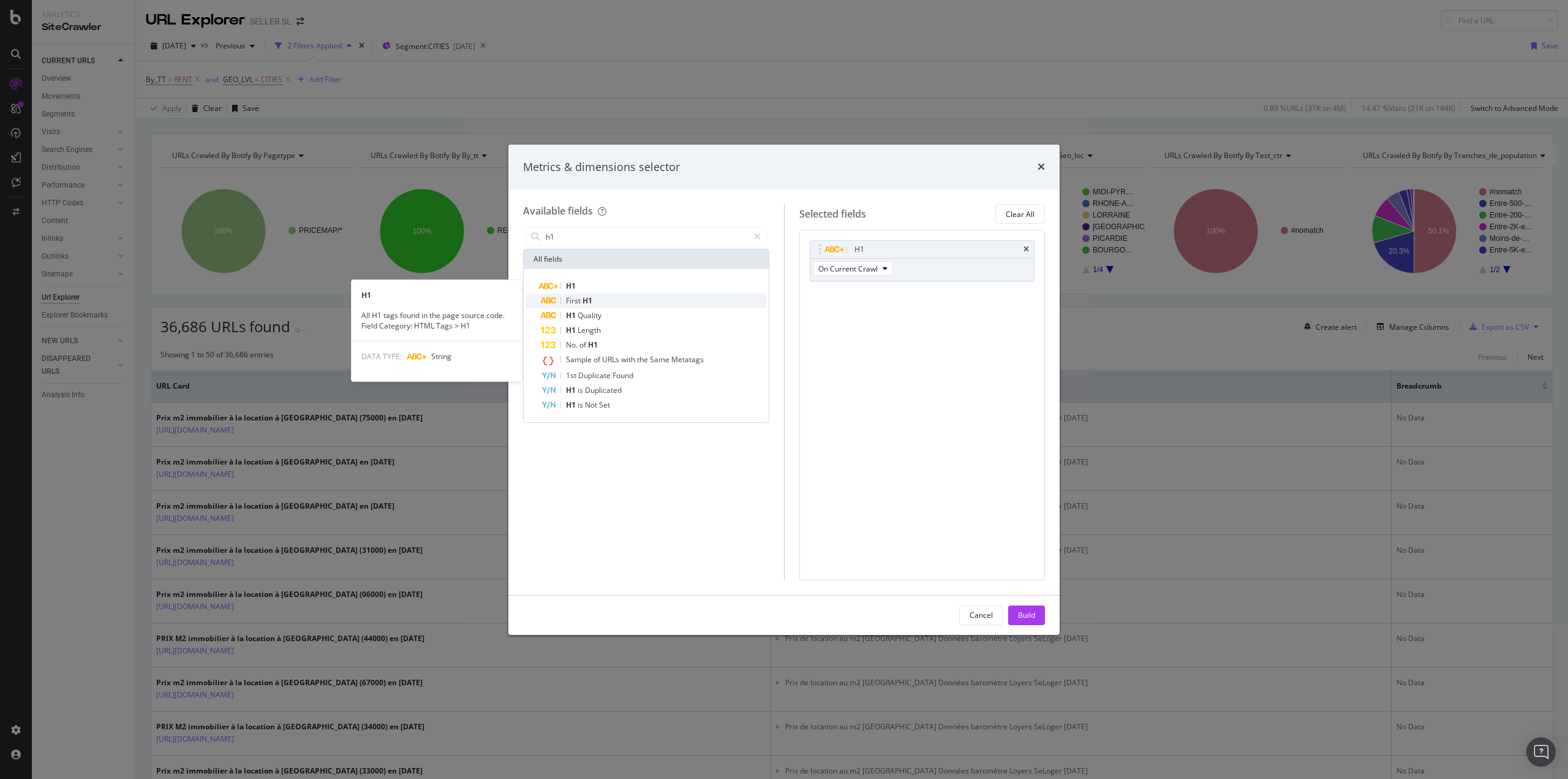
type input "h1"
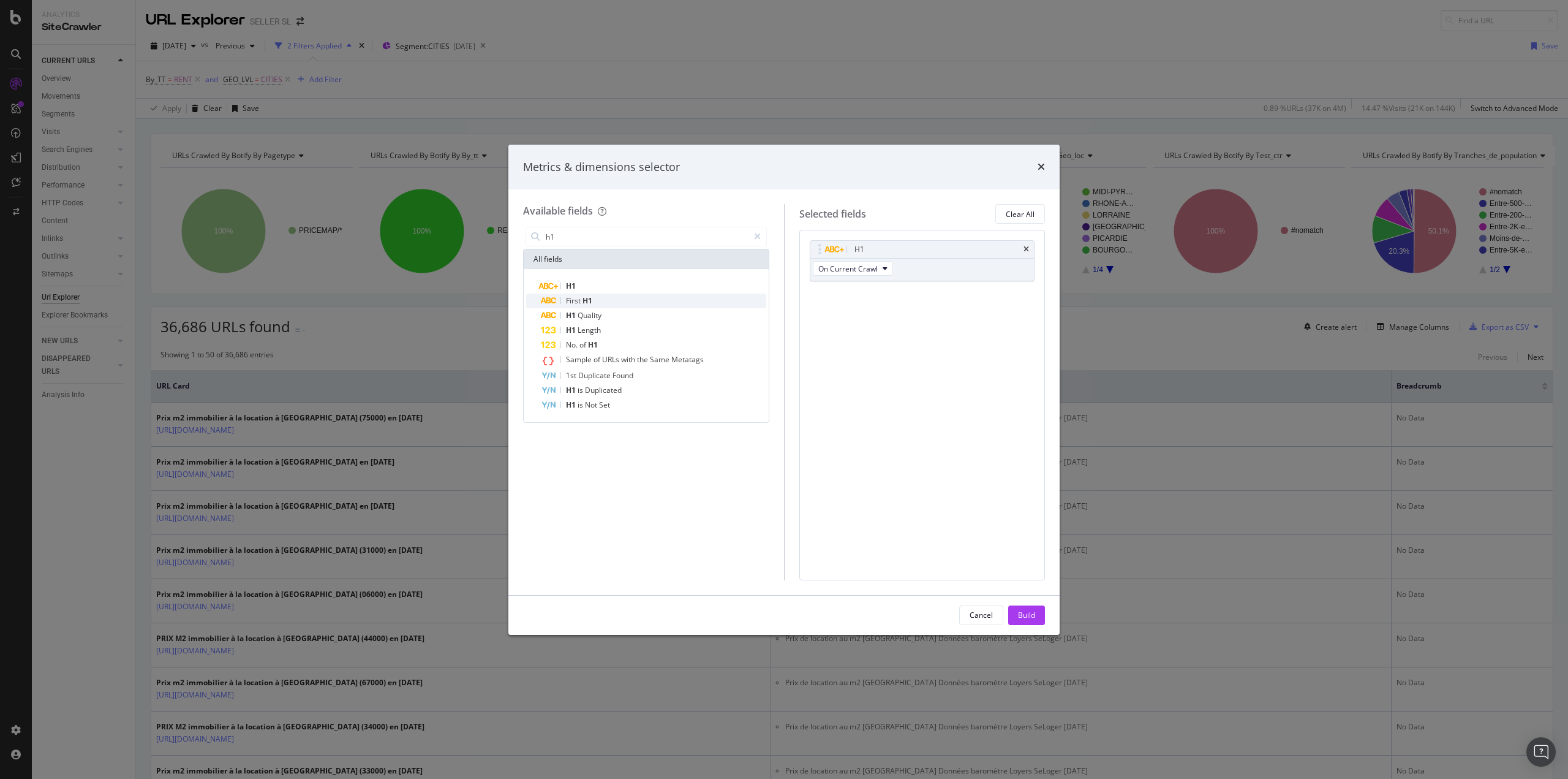
click at [586, 301] on span "H1" at bounding box center [588, 300] width 10 height 11
click at [1029, 250] on div "H1" at bounding box center [922, 250] width 224 height 17
click at [1027, 250] on icon "times" at bounding box center [1026, 250] width 6 height 8
click at [1027, 611] on div "Build" at bounding box center [1026, 615] width 17 height 11
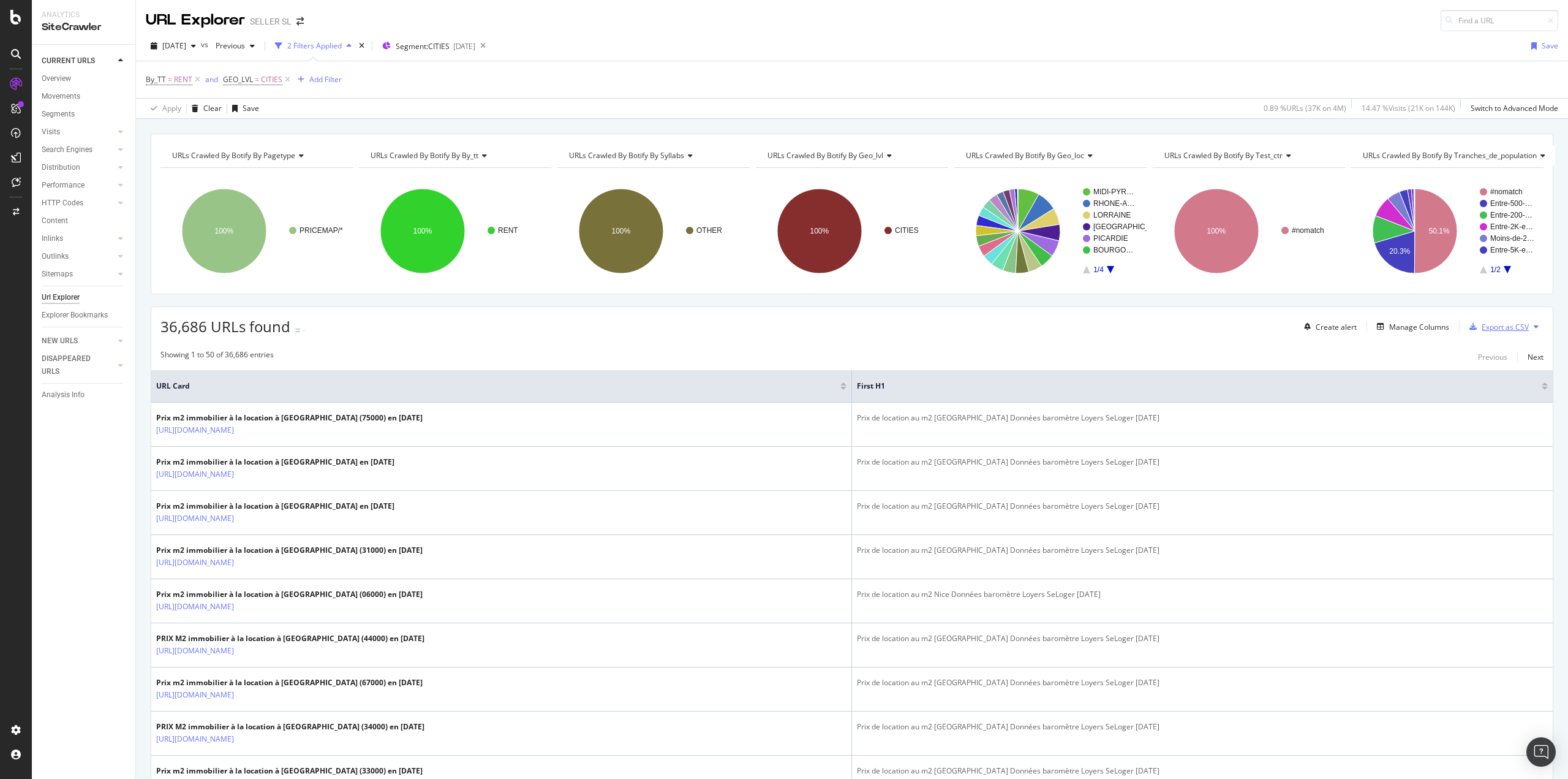
click at [1495, 328] on div "Export as CSV" at bounding box center [1505, 327] width 47 height 11
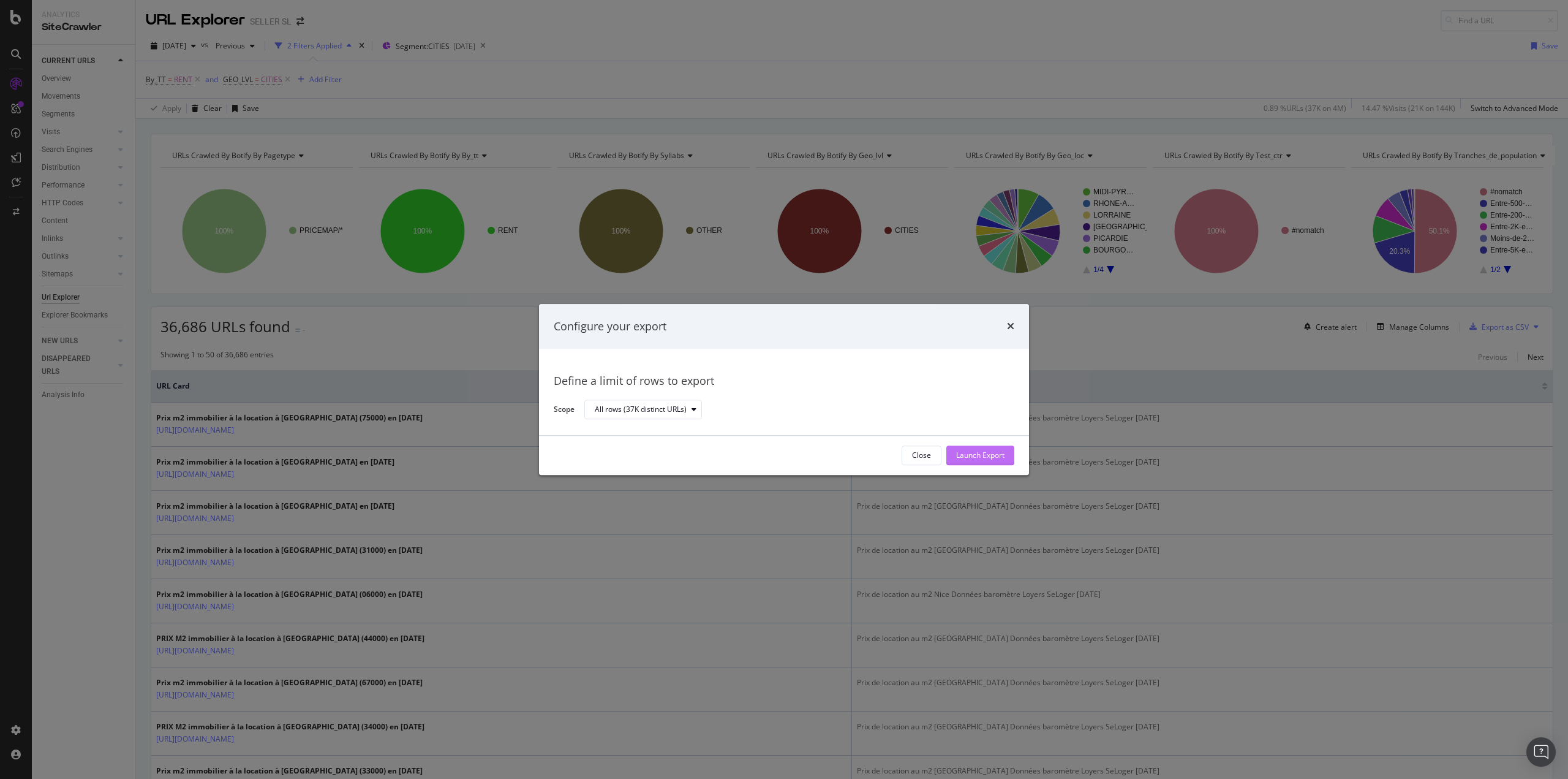
click at [997, 455] on div "Launch Export" at bounding box center [980, 455] width 48 height 11
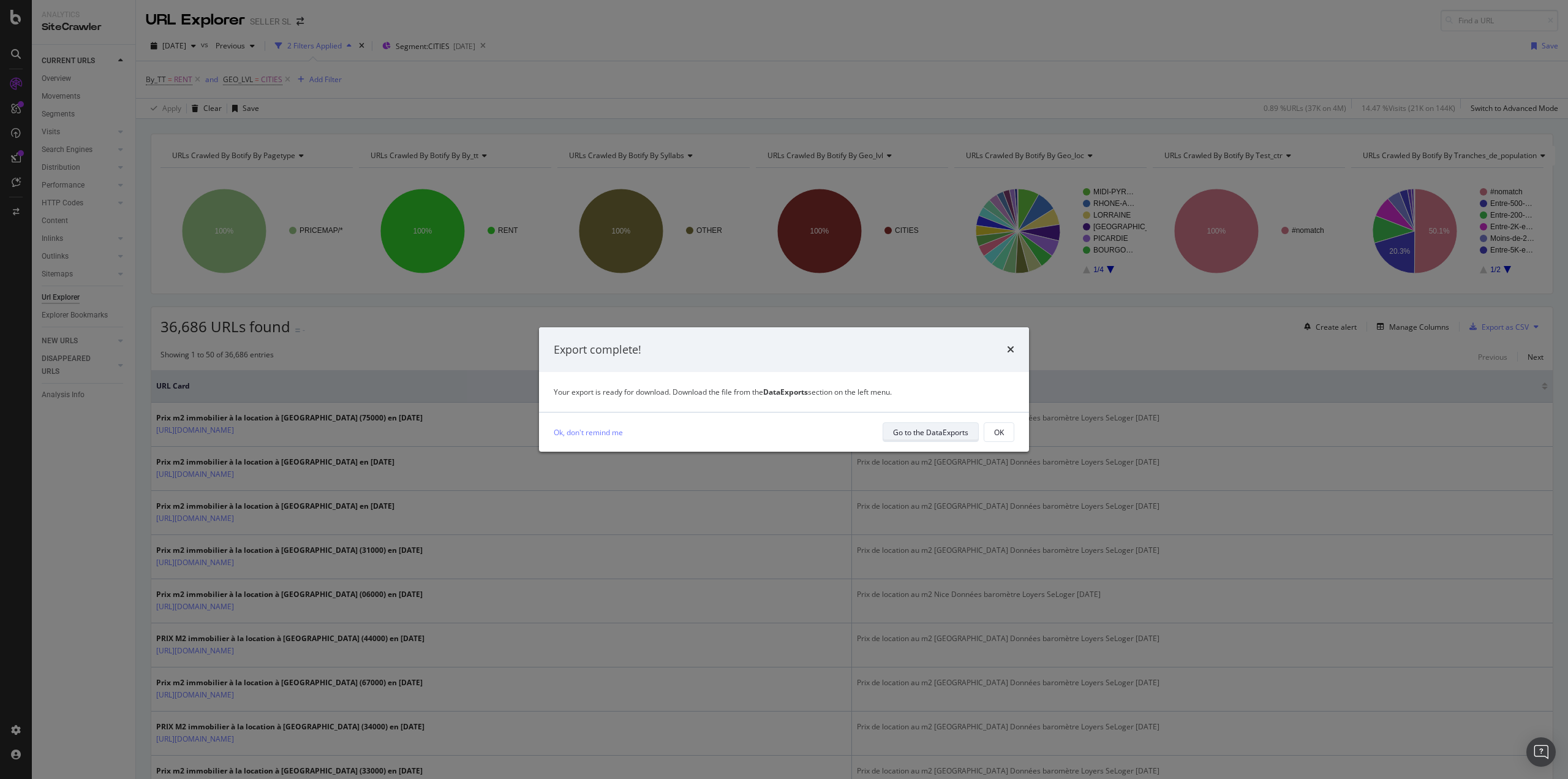
click at [932, 430] on div "Go to the DataExports" at bounding box center [930, 432] width 75 height 11
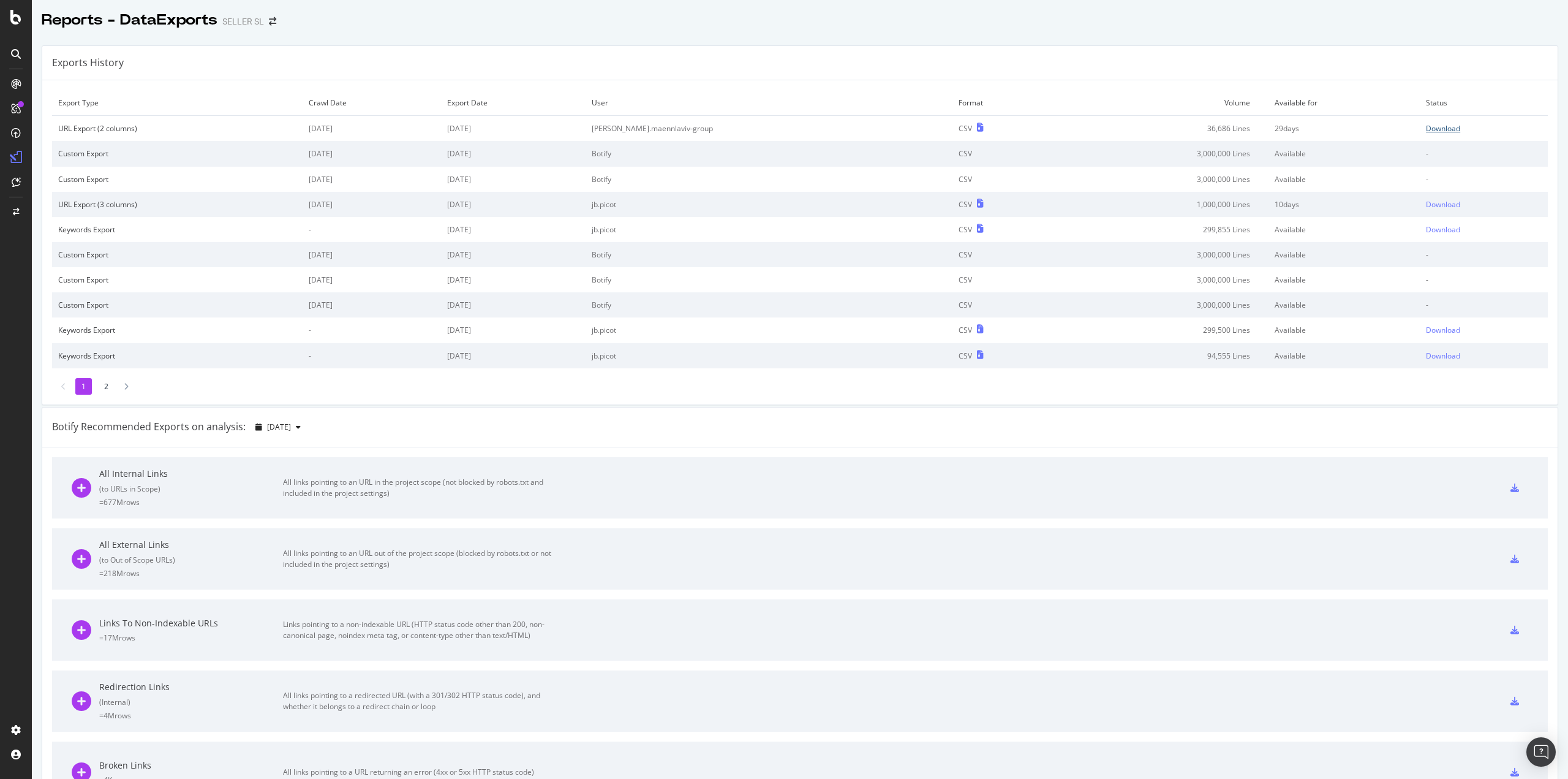
click at [1428, 124] on div "Download" at bounding box center [1443, 128] width 35 height 11
click at [1420, 134] on td "Download" at bounding box center [1484, 129] width 128 height 26
click at [1426, 127] on div "Download" at bounding box center [1443, 128] width 35 height 11
